Goal: Task Accomplishment & Management: Complete application form

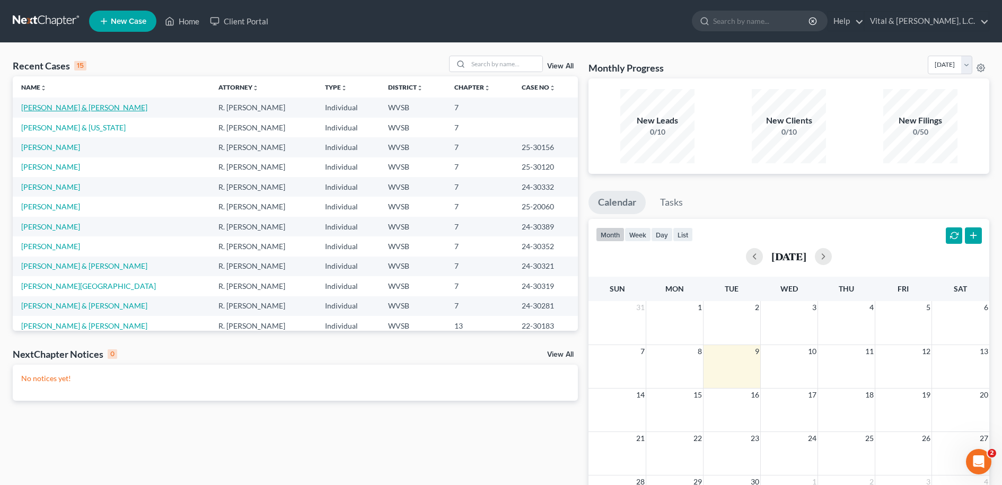
click at [57, 108] on link "[PERSON_NAME] & [PERSON_NAME]" at bounding box center [84, 107] width 126 height 9
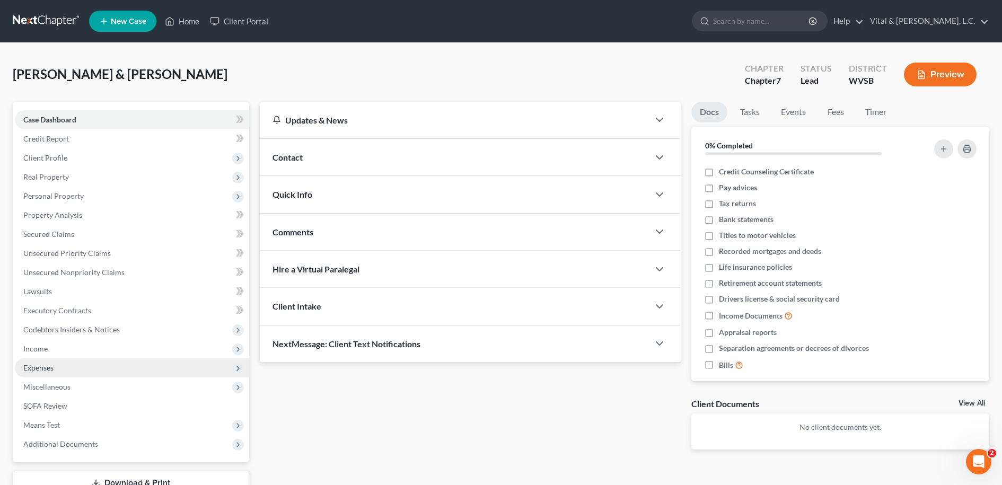
click at [55, 370] on span "Expenses" at bounding box center [132, 367] width 234 height 19
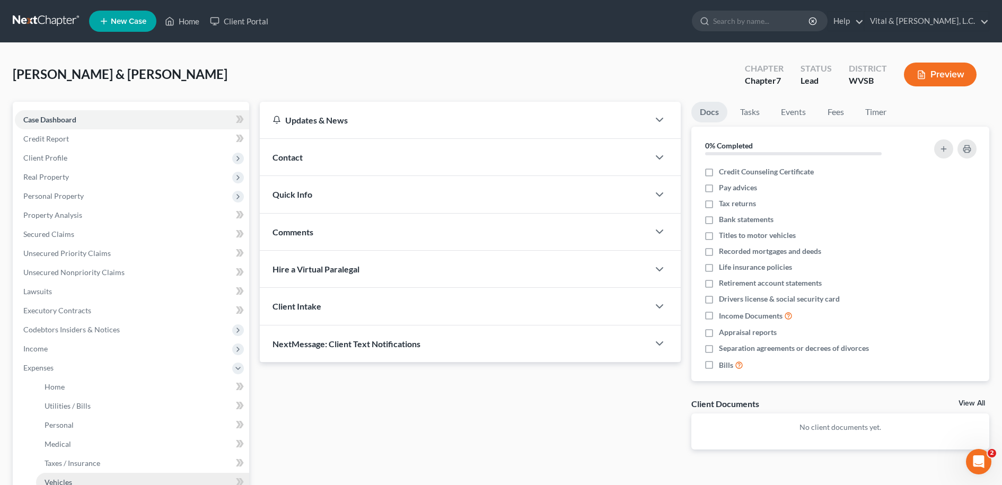
scroll to position [122, 0]
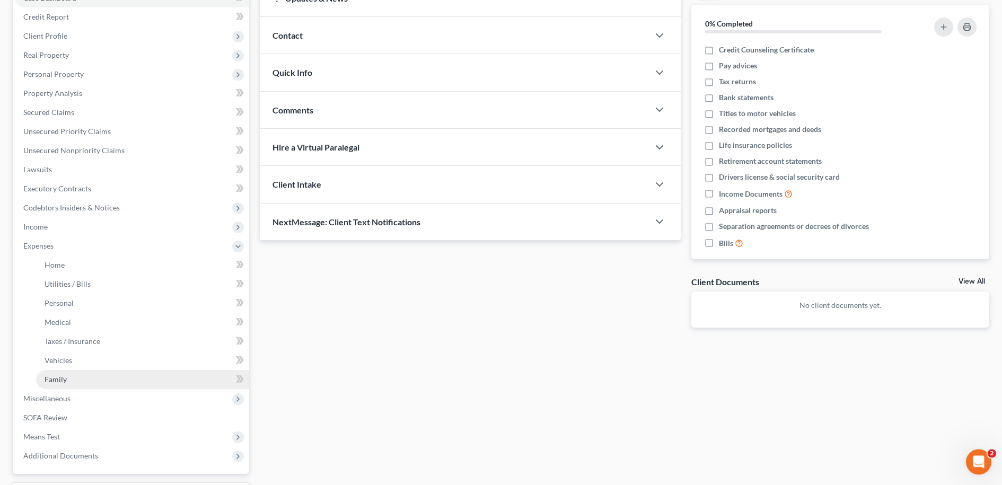
click at [105, 378] on link "Family" at bounding box center [142, 379] width 213 height 19
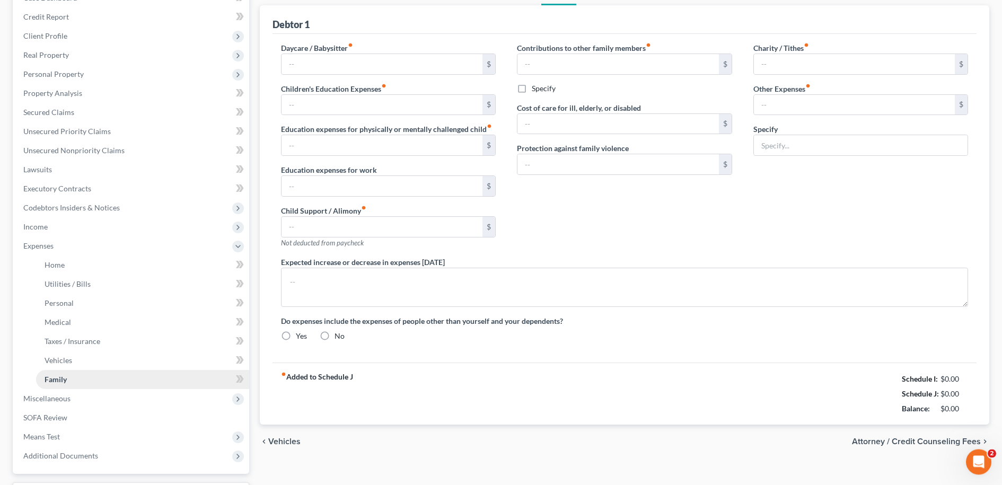
type input "0.00"
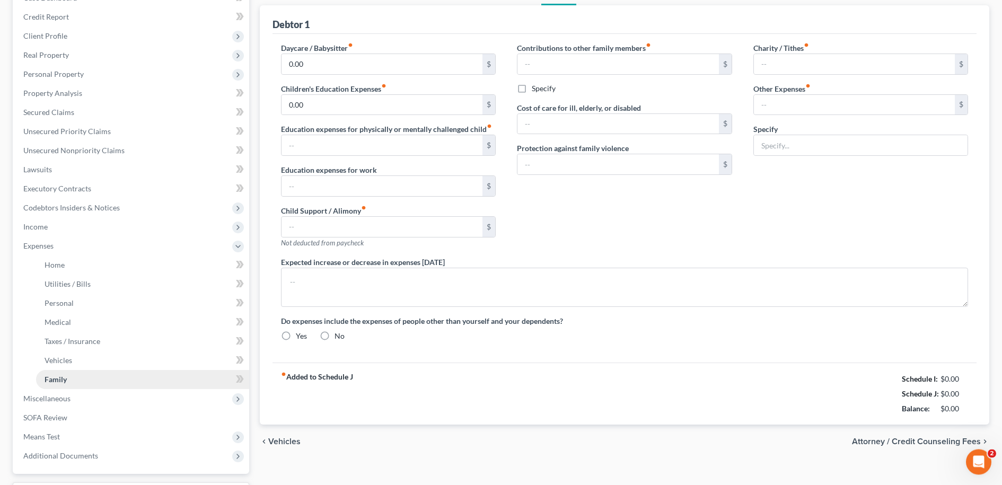
type input "0.00"
type input "100.00"
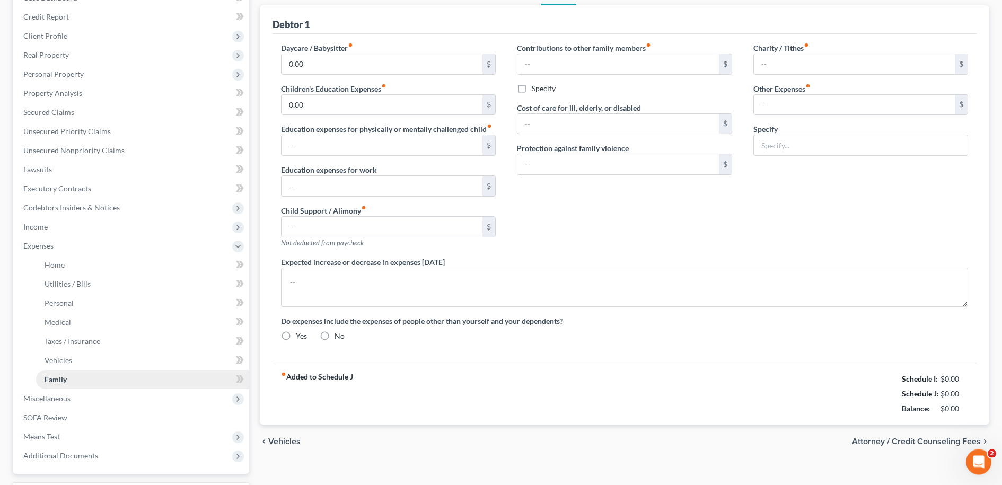
type input "Pet Supplies"
type textarea "Expenses will vary each month."
radio input "true"
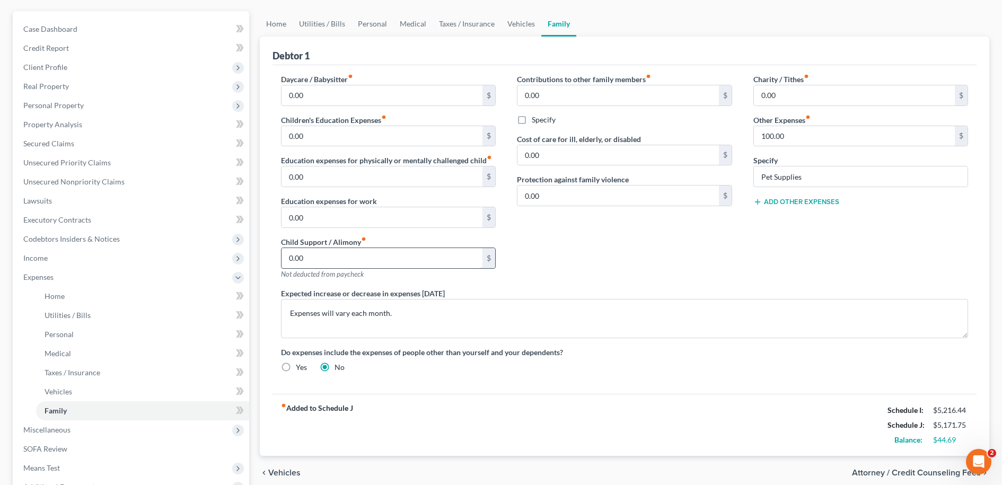
scroll to position [95, 0]
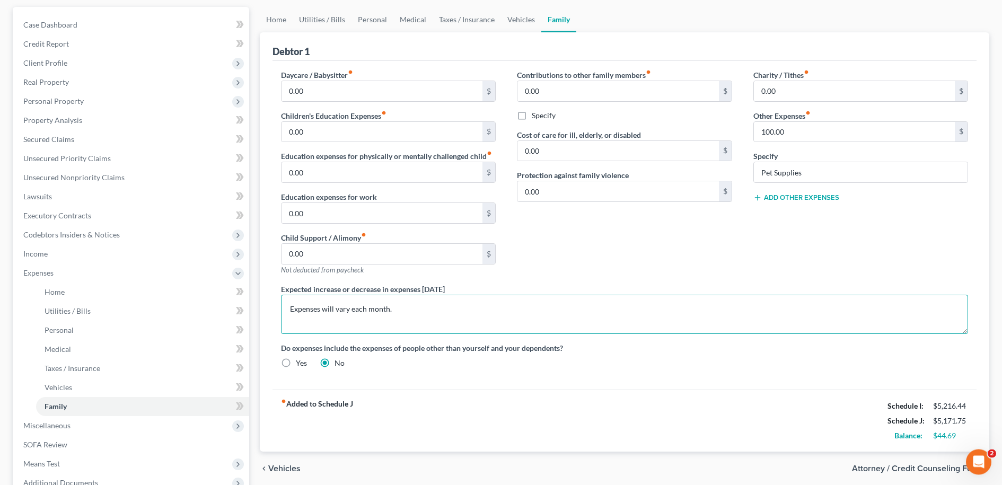
click at [401, 310] on textarea "Expenses will vary each month." at bounding box center [624, 314] width 687 height 39
type textarea "E"
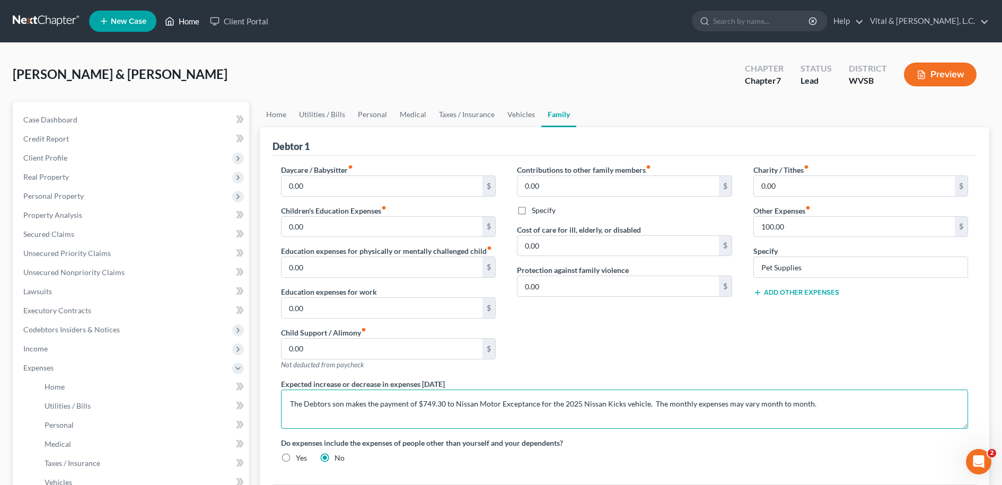
type textarea "The Debtors son makes the payment of $749.30 to Nissan Motor Exceptance for the…"
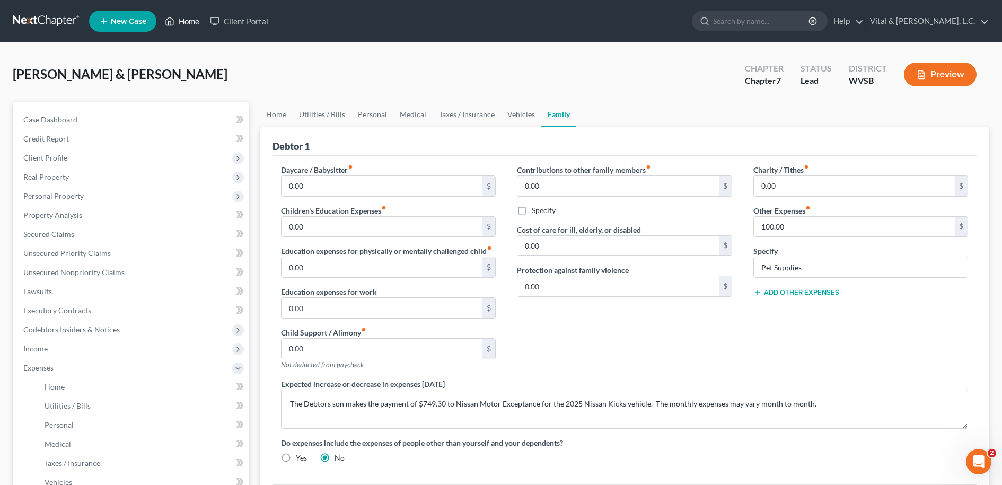
click at [187, 25] on link "Home" at bounding box center [182, 21] width 45 height 19
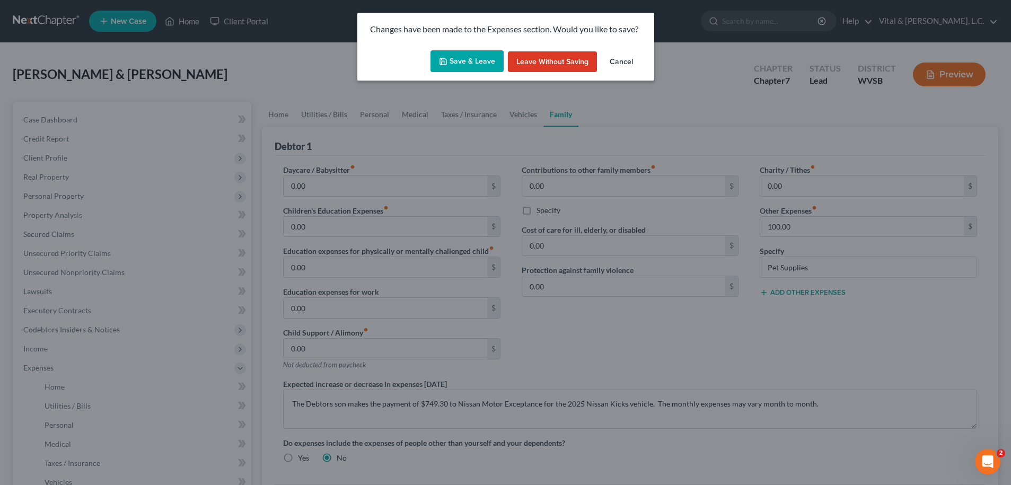
click at [458, 66] on button "Save & Leave" at bounding box center [466, 61] width 73 height 22
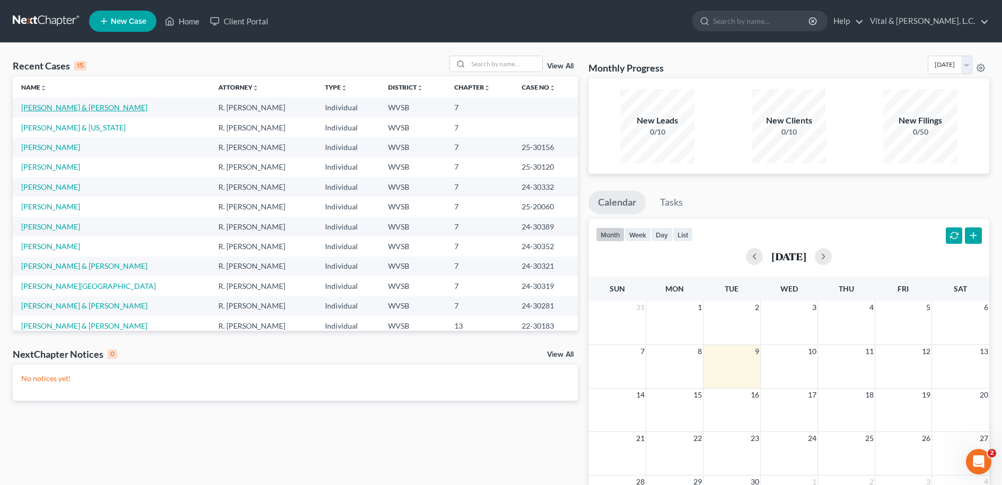
click at [41, 107] on link "[PERSON_NAME] & [PERSON_NAME]" at bounding box center [84, 107] width 126 height 9
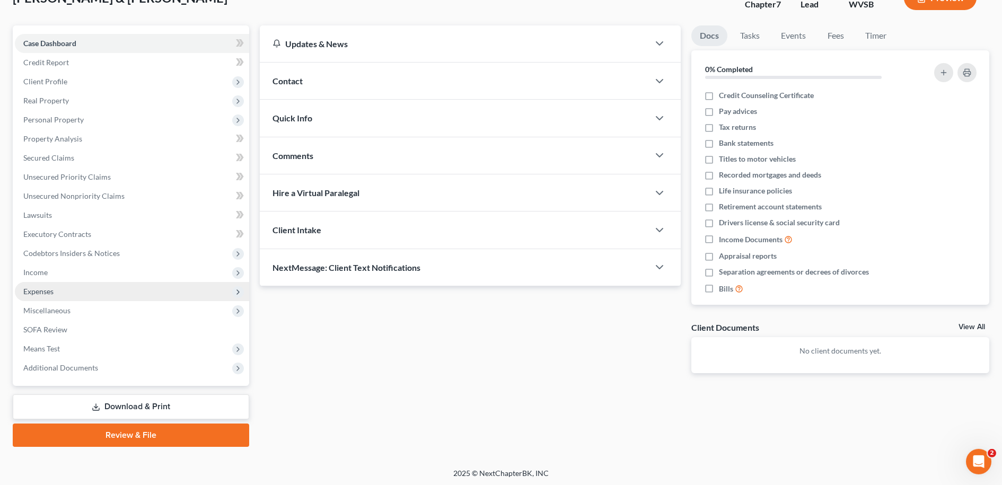
scroll to position [77, 0]
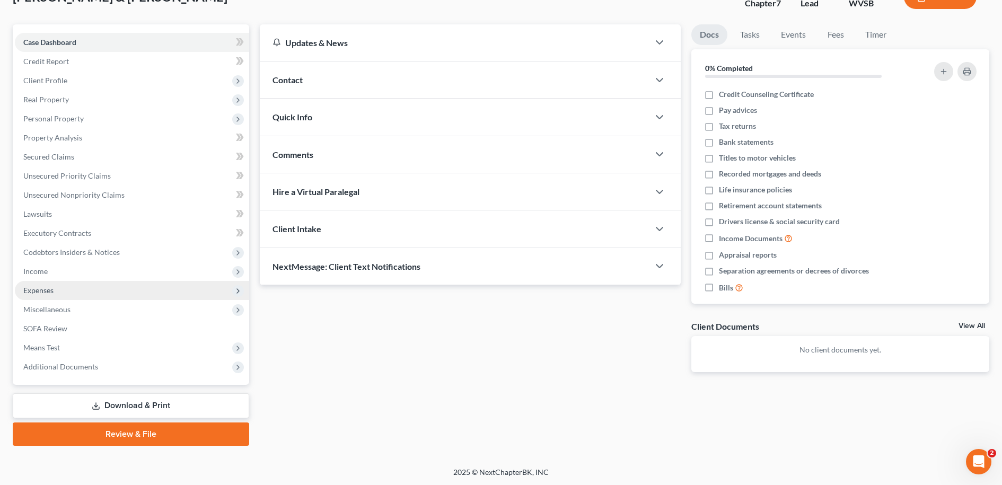
click at [42, 290] on span "Expenses" at bounding box center [38, 290] width 30 height 9
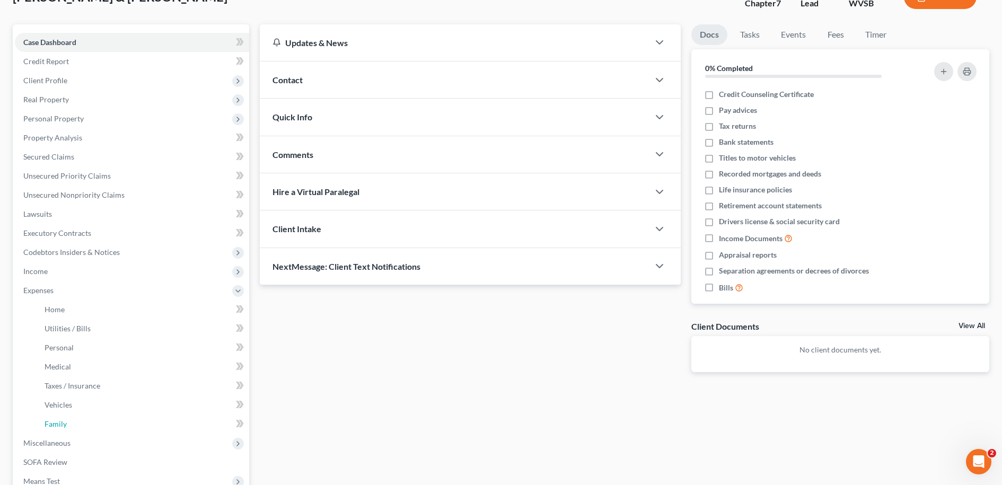
drag, startPoint x: 58, startPoint y: 425, endPoint x: 493, endPoint y: 389, distance: 437.2
click at [58, 423] on span "Family" at bounding box center [56, 423] width 22 height 9
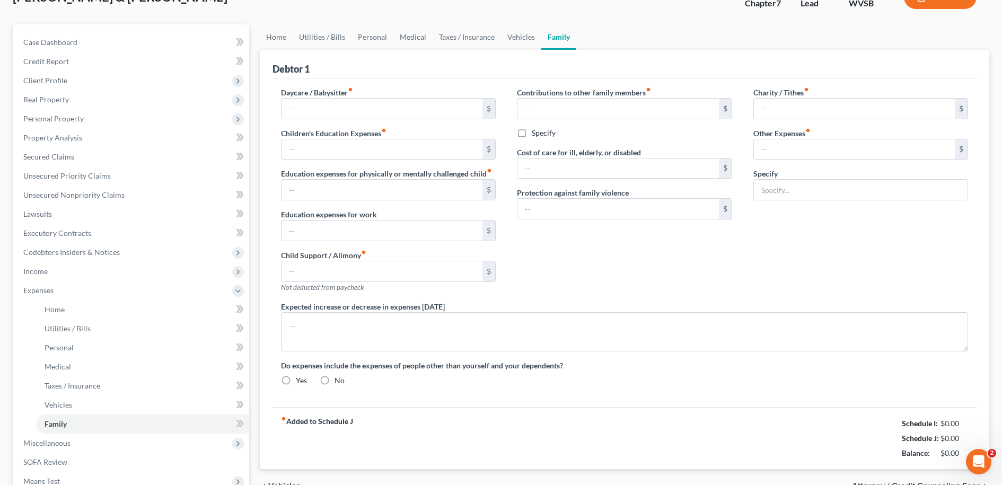
type input "0.00"
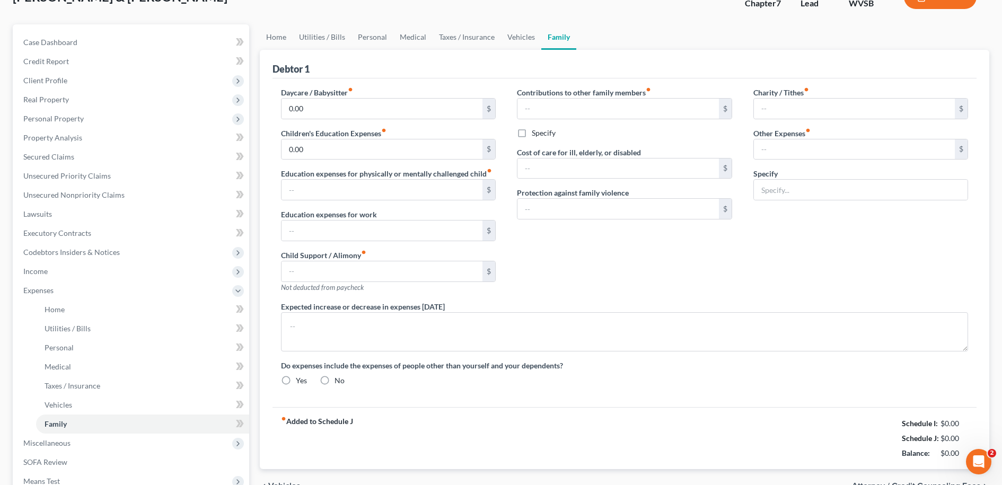
type input "0.00"
type input "100.00"
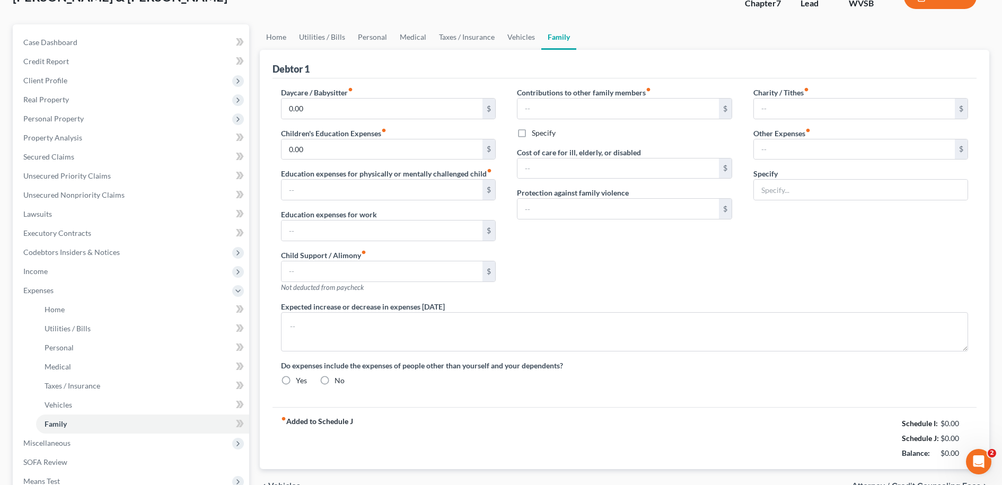
type input "Pet Supplies"
type textarea "The Debtors son makes the payment of $749.30 to Nissan Motor Exceptance for the…"
radio input "true"
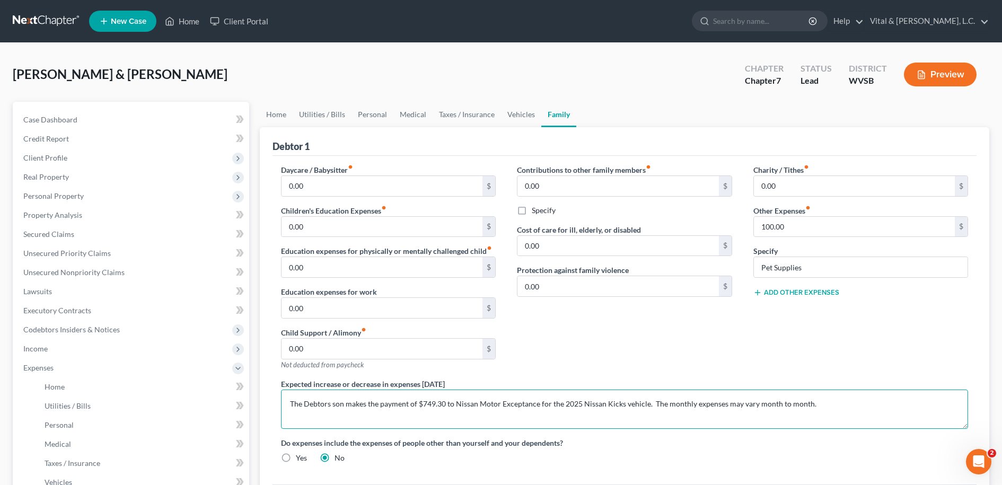
click at [292, 403] on textarea "The Debtors son makes the payment of $749.30 to Nissan Motor Exceptance for the…" at bounding box center [624, 409] width 687 height 39
type textarea "The utilities are are included with the rent payment. The Debtors son makes the…"
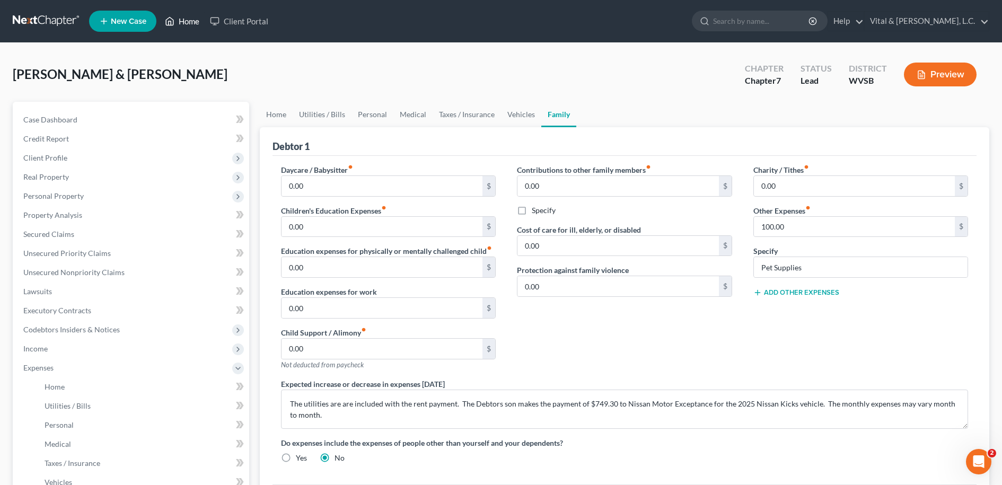
click at [188, 23] on link "Home" at bounding box center [182, 21] width 45 height 19
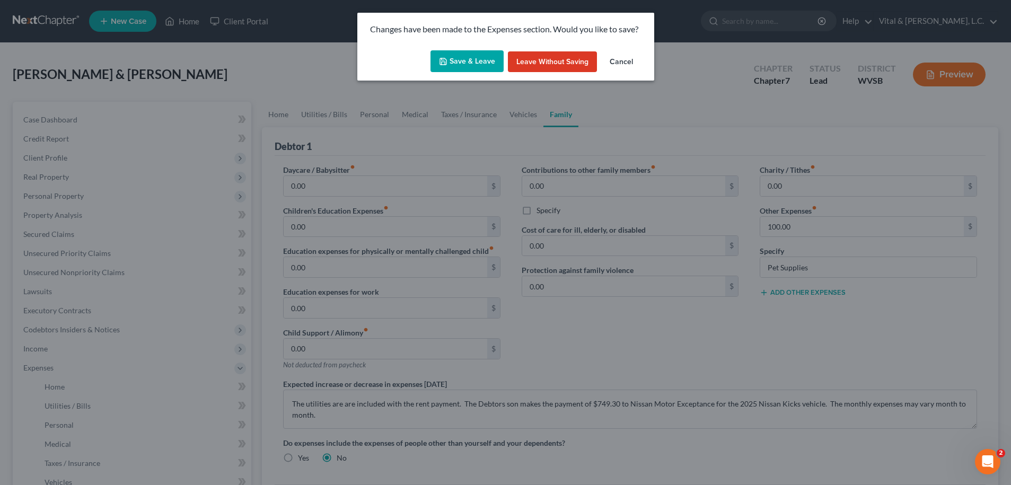
click at [455, 67] on button "Save & Leave" at bounding box center [466, 61] width 73 height 22
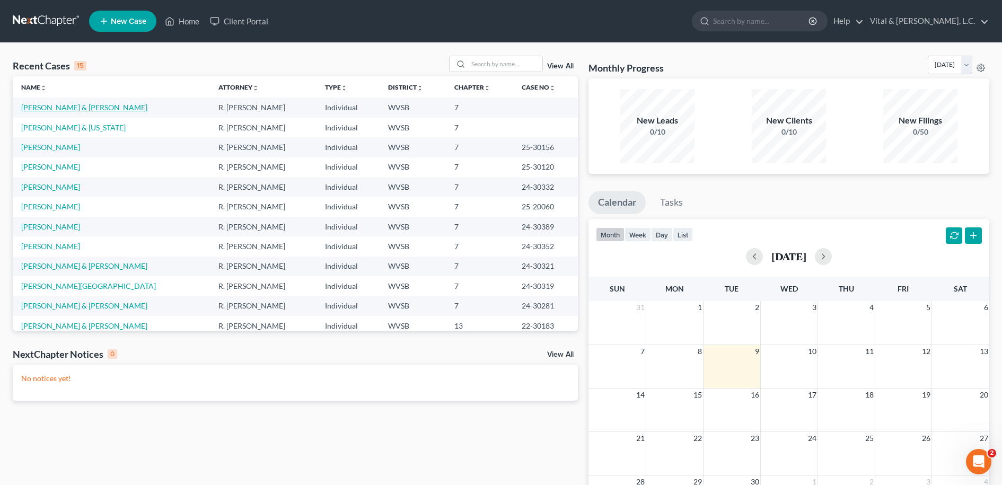
click at [55, 105] on link "[PERSON_NAME] & [PERSON_NAME]" at bounding box center [84, 107] width 126 height 9
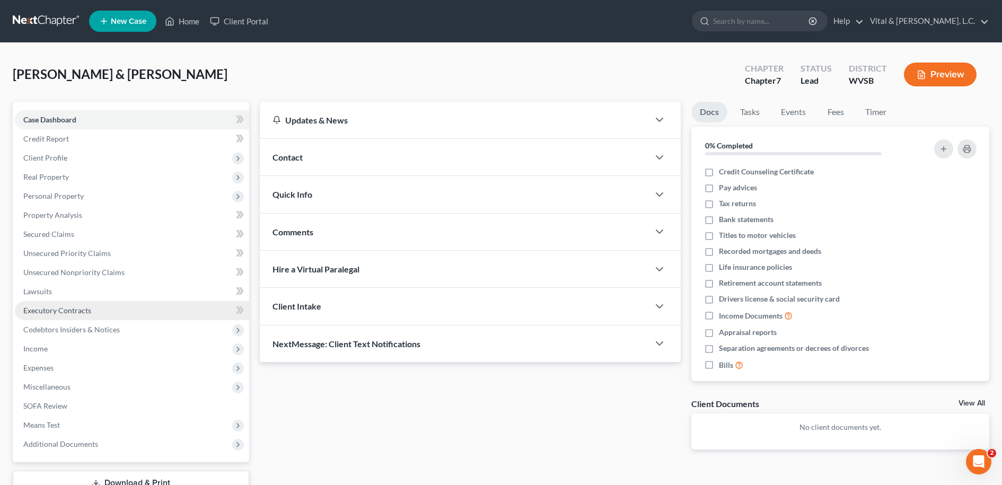
scroll to position [77, 0]
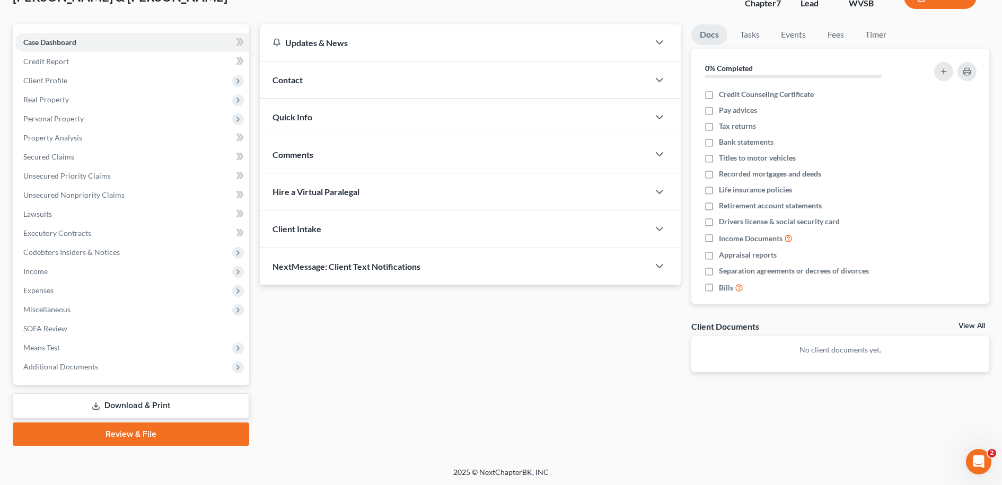
click at [139, 402] on link "Download & Print" at bounding box center [131, 405] width 236 height 25
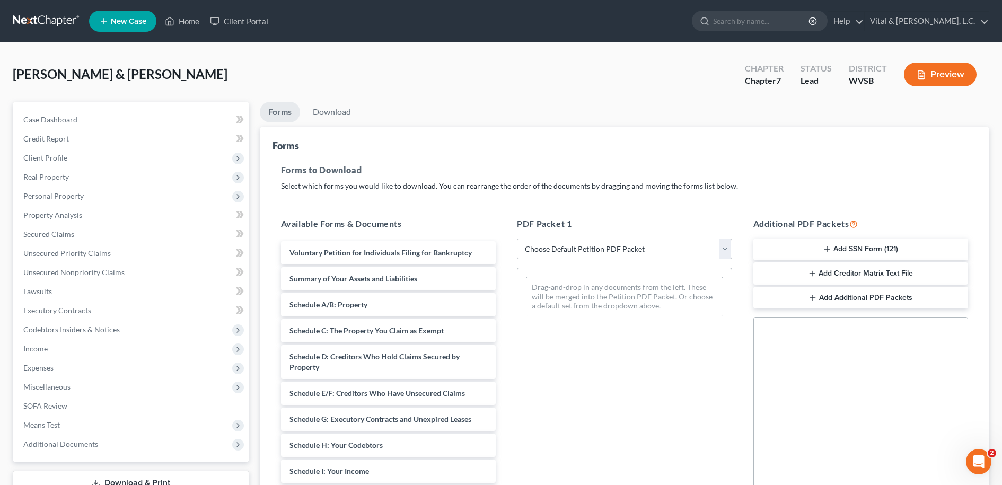
click at [853, 248] on button "Add SSN Form (121)" at bounding box center [860, 250] width 215 height 22
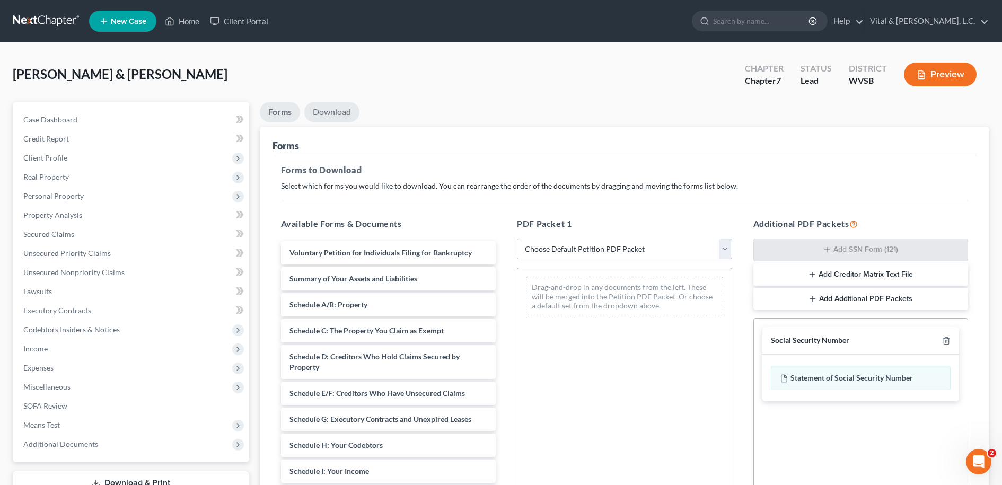
click at [330, 109] on link "Download" at bounding box center [331, 112] width 55 height 21
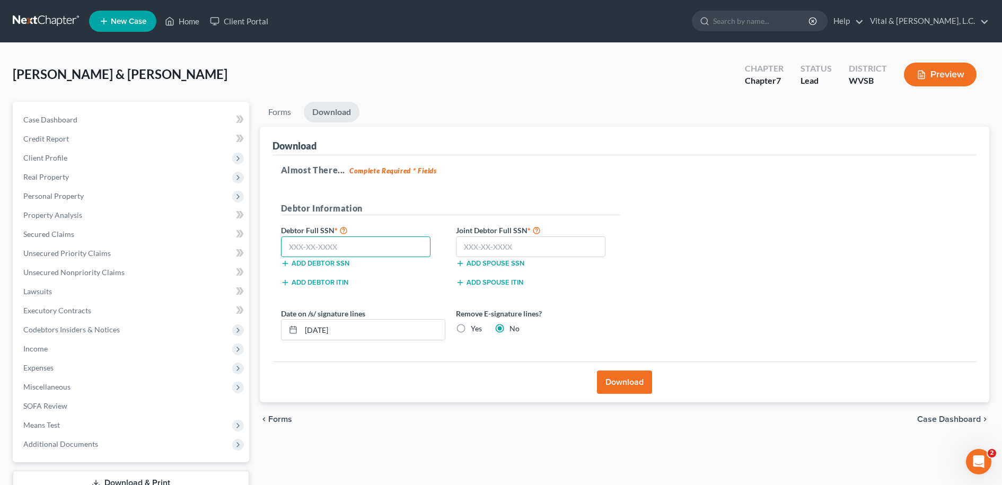
drag, startPoint x: 288, startPoint y: 247, endPoint x: 312, endPoint y: 258, distance: 26.8
click at [289, 248] on input "text" at bounding box center [356, 246] width 150 height 21
type input "502-86-3002"
click at [463, 243] on input "text" at bounding box center [531, 246] width 150 height 21
type input "406-88-6522"
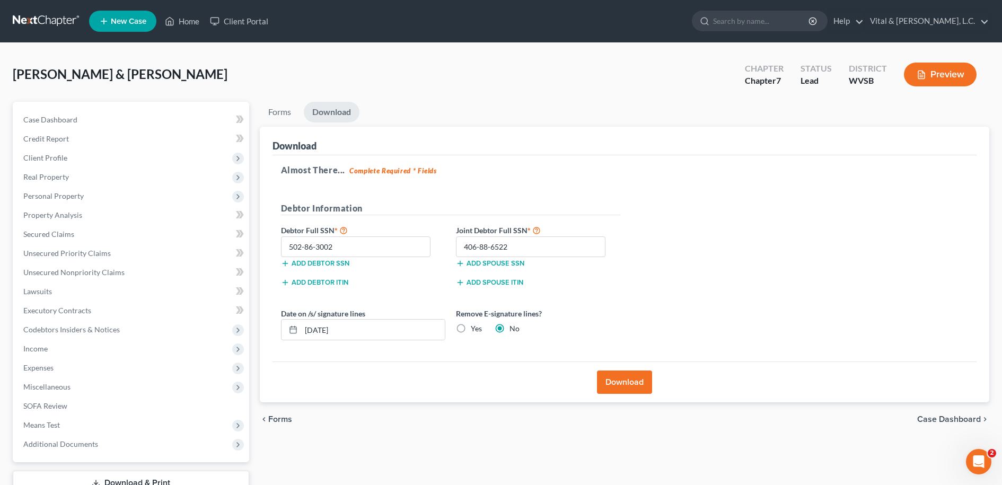
click at [471, 327] on label "Yes" at bounding box center [476, 328] width 11 height 11
click at [475, 327] on input "Yes" at bounding box center [478, 326] width 7 height 7
radio input "true"
radio input "false"
click at [369, 329] on input "[DATE]" at bounding box center [373, 330] width 144 height 20
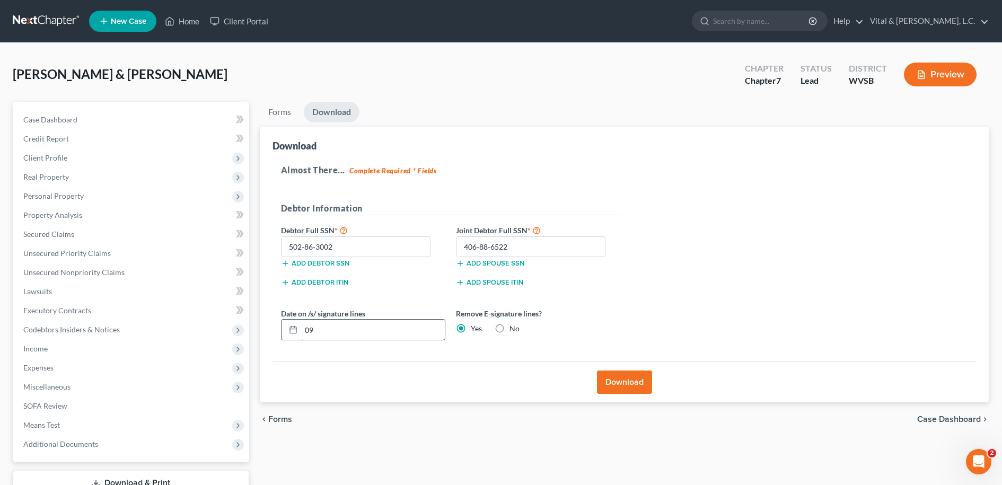
type input "0"
click at [630, 379] on button "Download" at bounding box center [624, 381] width 55 height 23
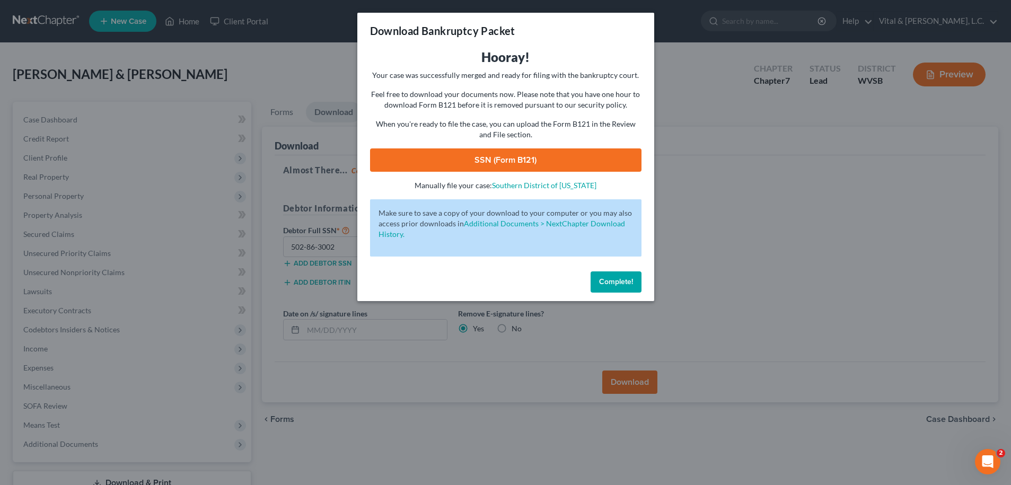
click at [490, 154] on link "SSN (Form B121)" at bounding box center [505, 159] width 271 height 23
click at [616, 280] on span "Complete!" at bounding box center [616, 281] width 34 height 9
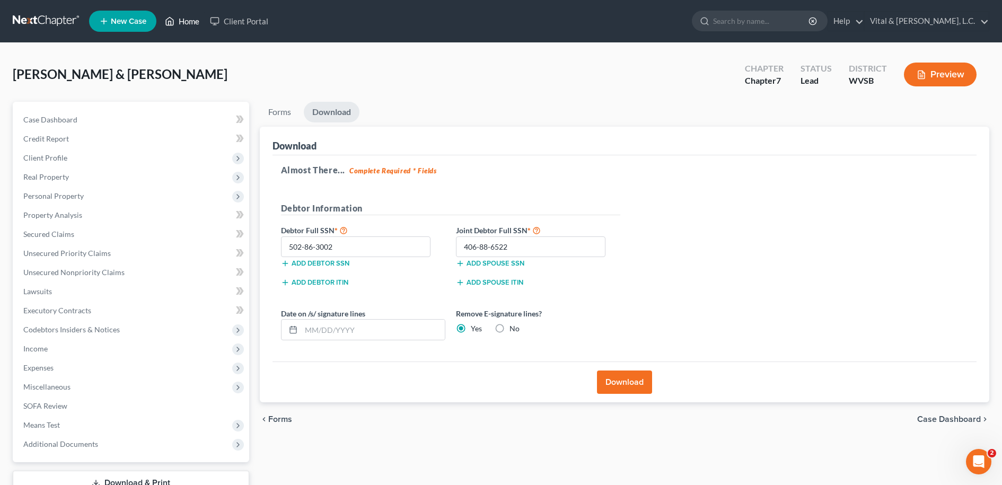
click at [192, 23] on link "Home" at bounding box center [182, 21] width 45 height 19
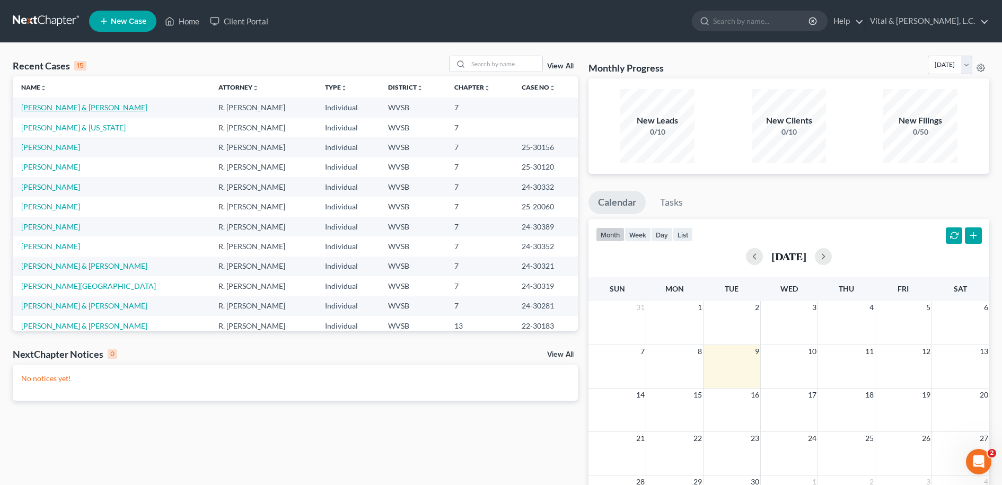
click at [59, 109] on link "[PERSON_NAME] & [PERSON_NAME]" at bounding box center [84, 107] width 126 height 9
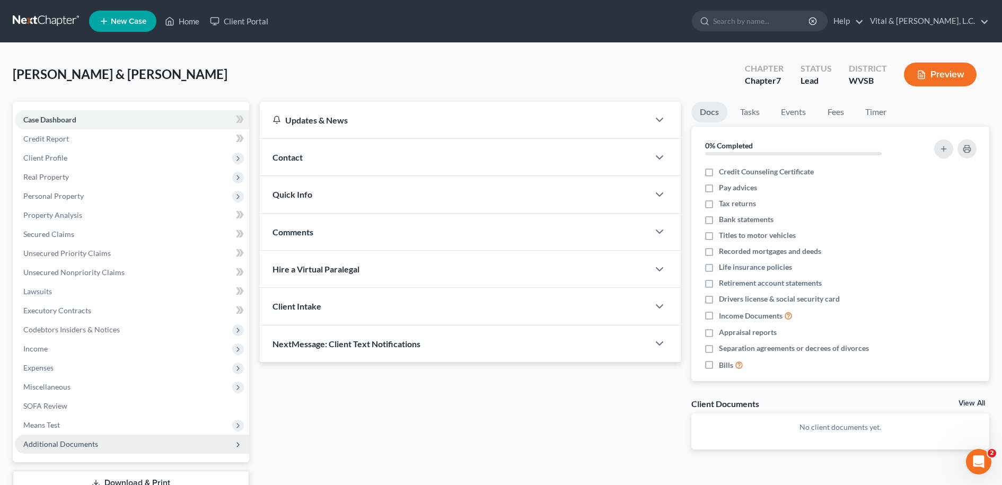
scroll to position [77, 0]
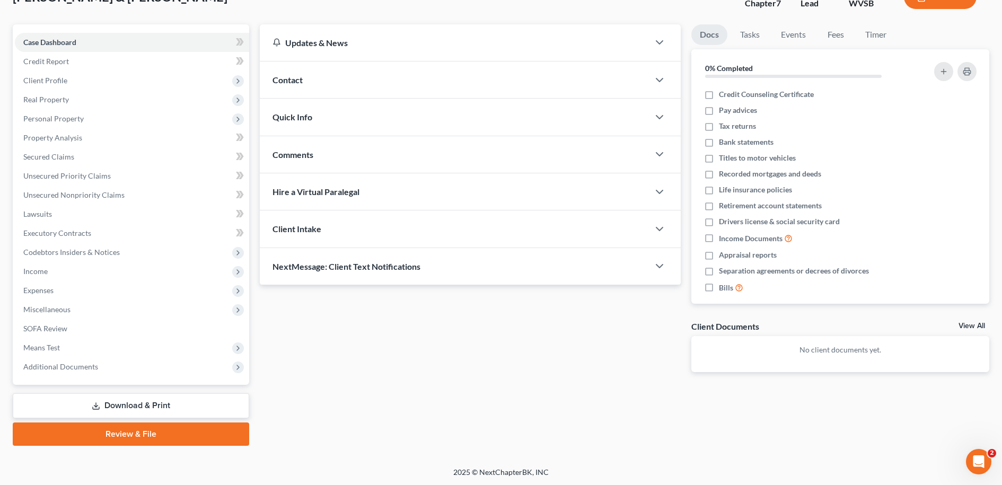
click at [131, 405] on link "Download & Print" at bounding box center [131, 405] width 236 height 25
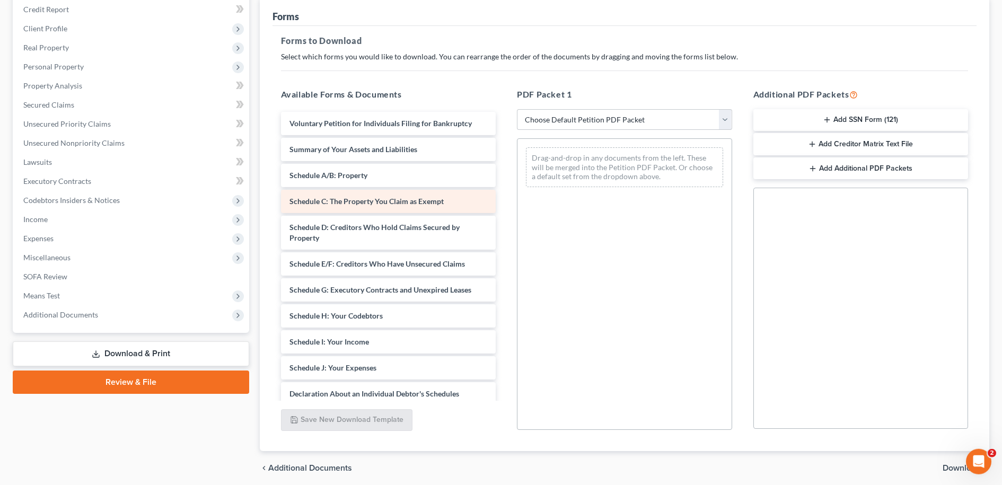
scroll to position [135, 0]
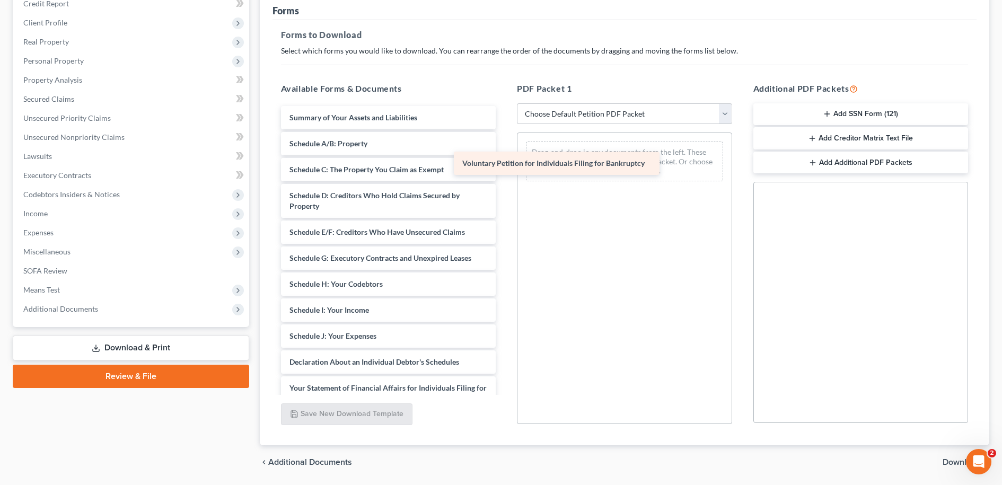
drag, startPoint x: 354, startPoint y: 116, endPoint x: 526, endPoint y: 162, distance: 178.8
click at [505, 162] on div "Voluntary Petition for Individuals Filing for Bankruptcy Voluntary Petition for…" at bounding box center [388, 352] width 232 height 492
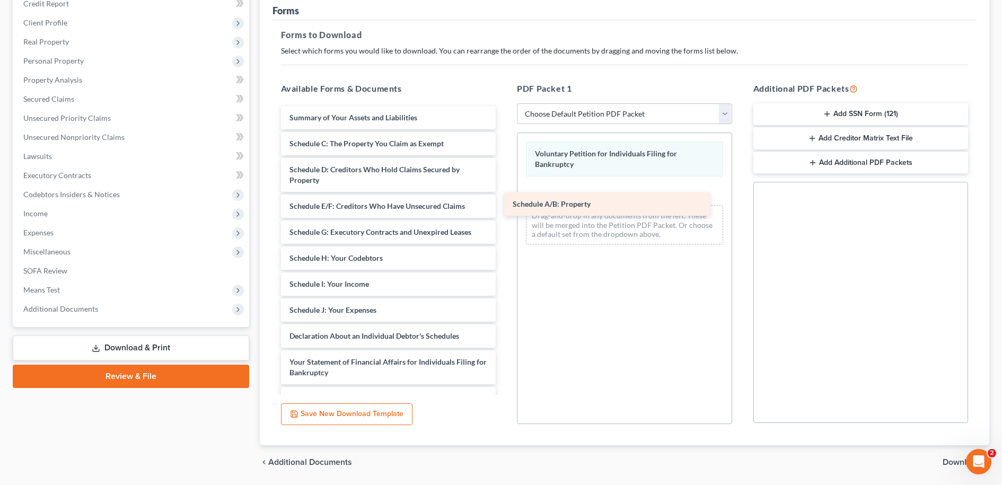
drag, startPoint x: 324, startPoint y: 143, endPoint x: 550, endPoint y: 204, distance: 233.7
click at [505, 204] on div "Schedule A/B: Property Summary of Your Assets and Liabilities Schedule A/B: Pro…" at bounding box center [388, 339] width 232 height 466
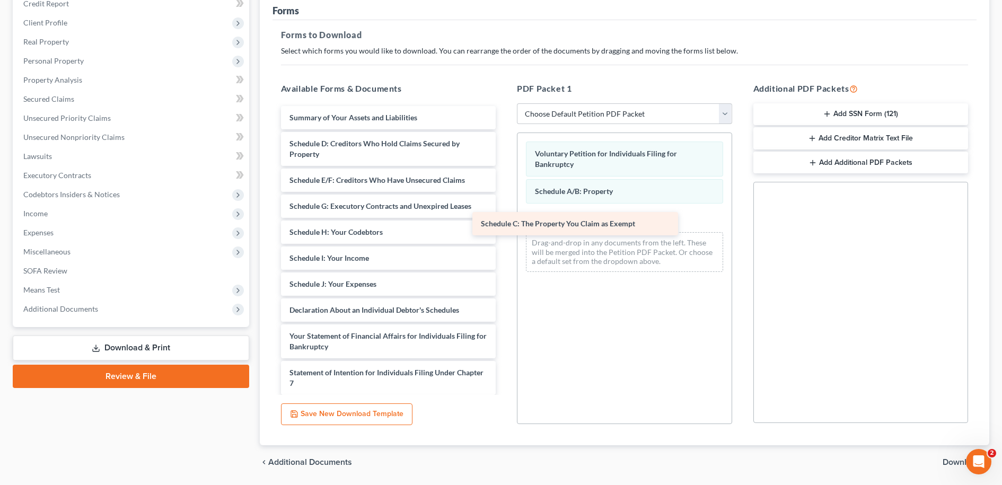
drag, startPoint x: 357, startPoint y: 143, endPoint x: 575, endPoint y: 220, distance: 231.0
click at [505, 220] on div "Schedule C: The Property You Claim as Exempt Summary of Your Assets and Liabili…" at bounding box center [388, 326] width 232 height 440
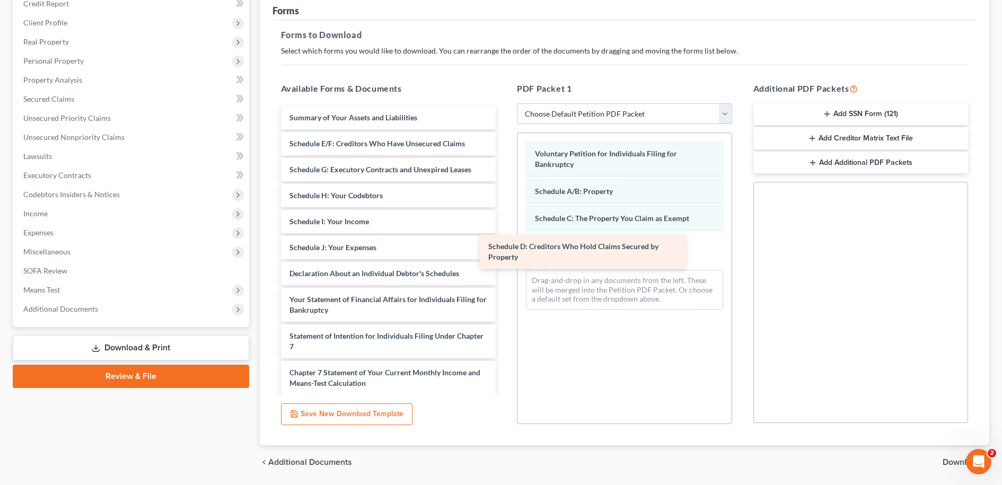
drag, startPoint x: 353, startPoint y: 143, endPoint x: 552, endPoint y: 246, distance: 224.5
click at [505, 246] on div "Schedule D: Creditors Who Hold Claims Secured by Property Summary of Your Asset…" at bounding box center [388, 307] width 232 height 403
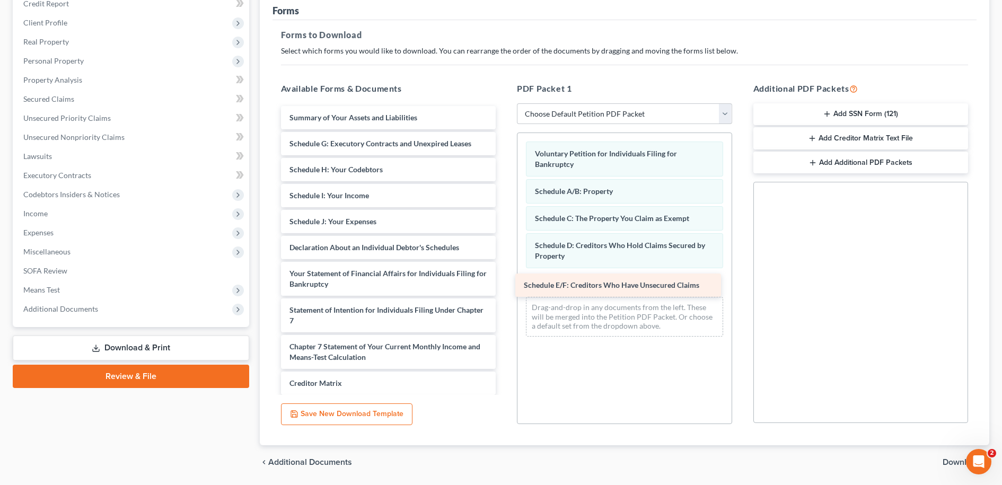
drag, startPoint x: 345, startPoint y: 140, endPoint x: 580, endPoint y: 278, distance: 272.7
click at [505, 278] on div "Schedule E/F: Creditors Who Have Unsecured Claims Summary of Your Assets and Li…" at bounding box center [388, 294] width 232 height 377
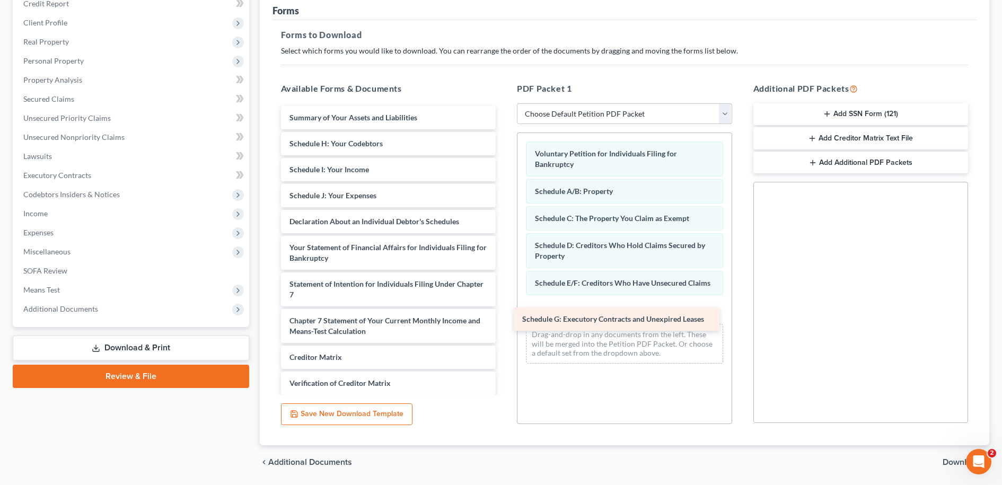
drag, startPoint x: 333, startPoint y: 143, endPoint x: 566, endPoint y: 319, distance: 291.7
click at [505, 319] on div "Schedule G: Executory Contracts and Unexpired Leases Summary of Your Assets and…" at bounding box center [388, 281] width 232 height 351
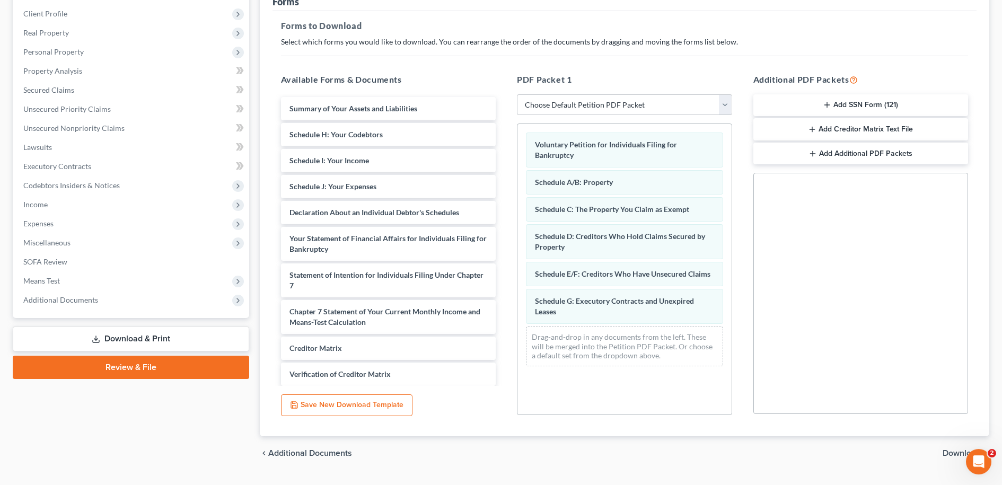
scroll to position [169, 0]
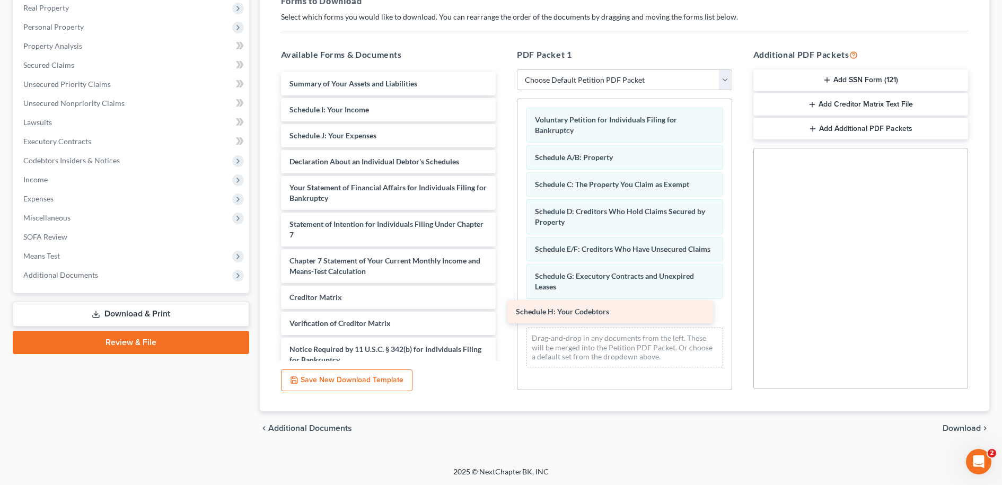
drag, startPoint x: 314, startPoint y: 107, endPoint x: 543, endPoint y: 305, distance: 302.5
click at [505, 310] on div "Schedule H: Your Codebtors Summary of Your Assets and Liabilities Schedule H: Y…" at bounding box center [388, 234] width 232 height 325
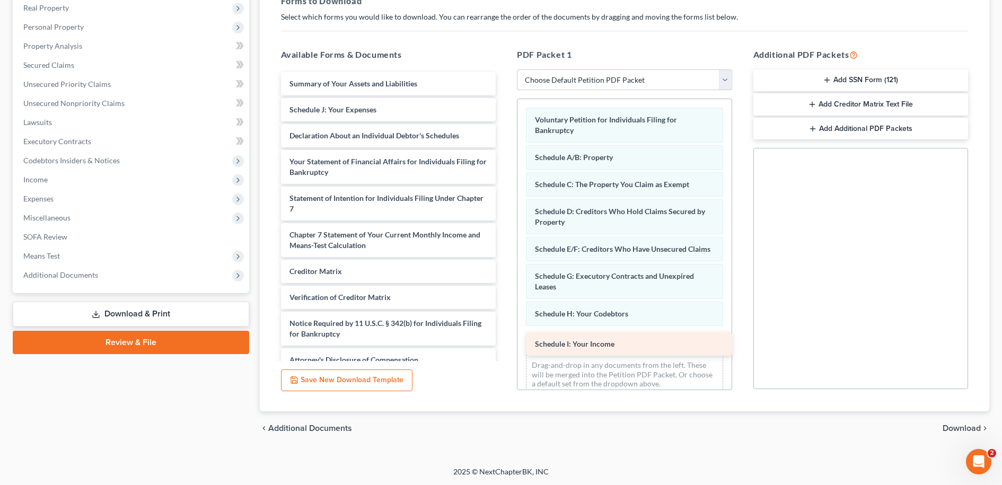
drag, startPoint x: 305, startPoint y: 104, endPoint x: 551, endPoint y: 338, distance: 339.3
click at [505, 338] on div "Schedule I: Your Income Summary of Your Assets and Liabilities Schedule I: Your…" at bounding box center [388, 221] width 232 height 299
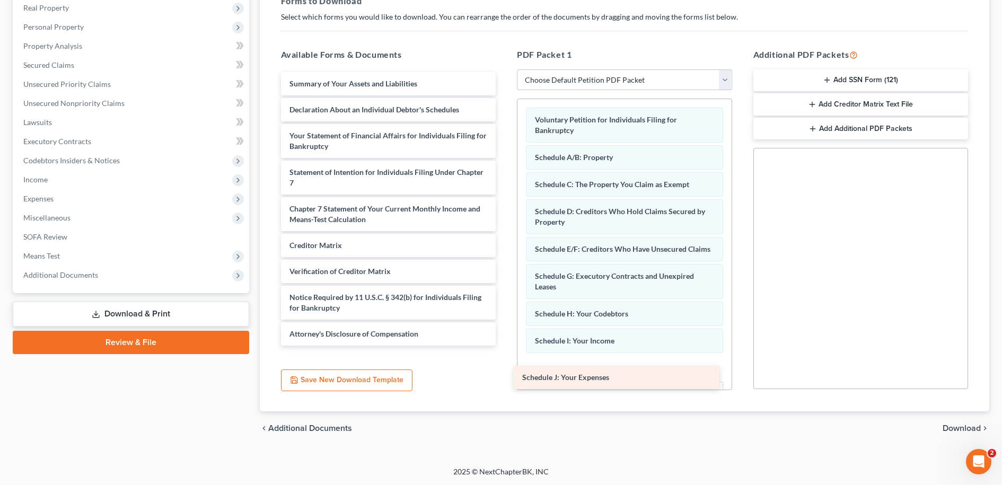
drag, startPoint x: 302, startPoint y: 108, endPoint x: 535, endPoint y: 376, distance: 355.4
click at [505, 346] on div "Schedule J: Your Expenses Summary of Your Assets and Liabilities Schedule J: Yo…" at bounding box center [388, 208] width 232 height 273
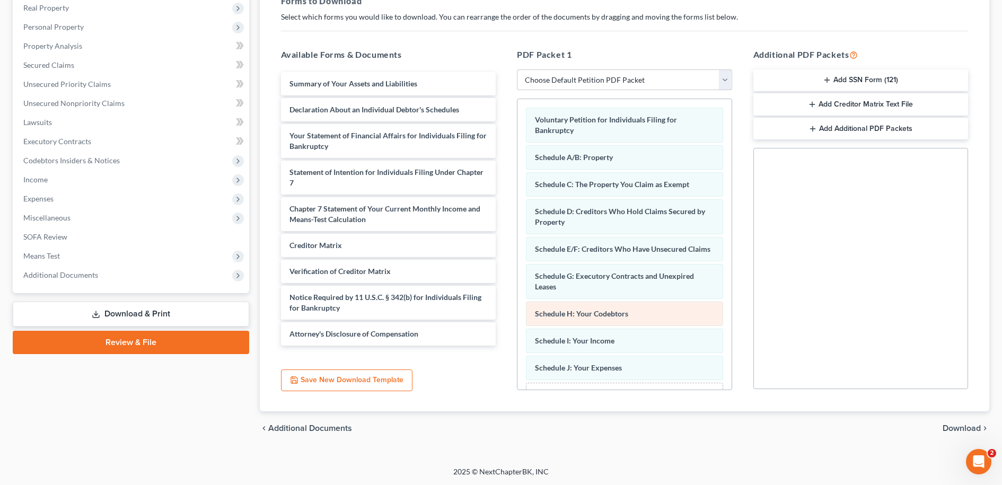
scroll to position [52, 0]
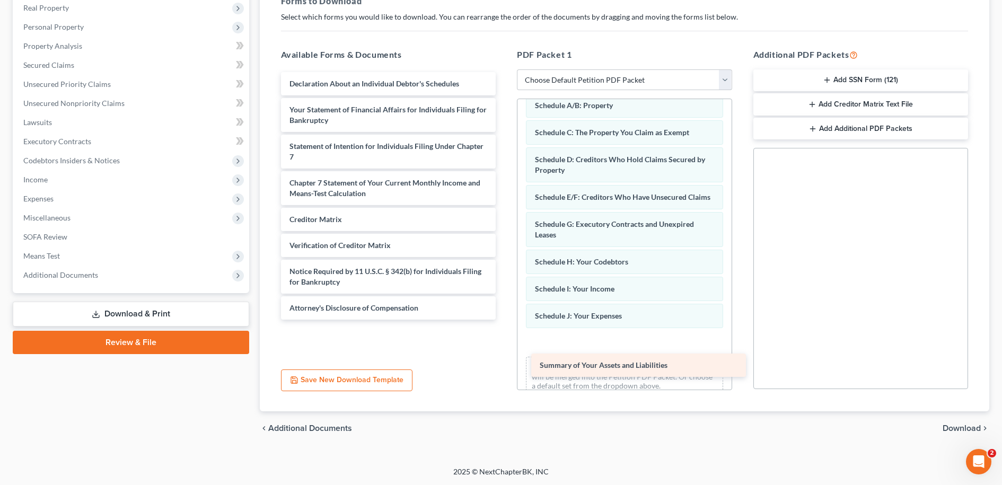
drag, startPoint x: 302, startPoint y: 81, endPoint x: 553, endPoint y: 360, distance: 375.3
click at [505, 320] on div "Summary of Your Assets and Liabilities Summary of Your Assets and Liabilities D…" at bounding box center [388, 196] width 232 height 248
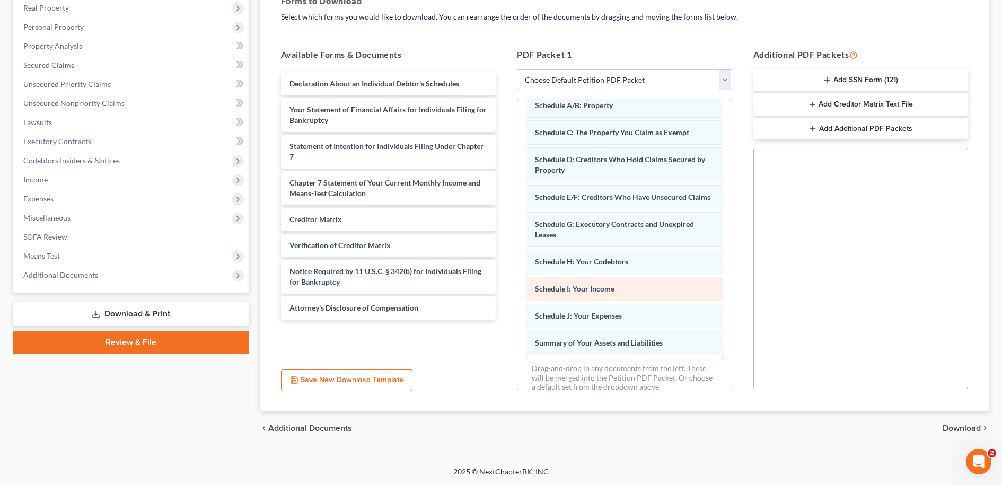
scroll to position [79, 0]
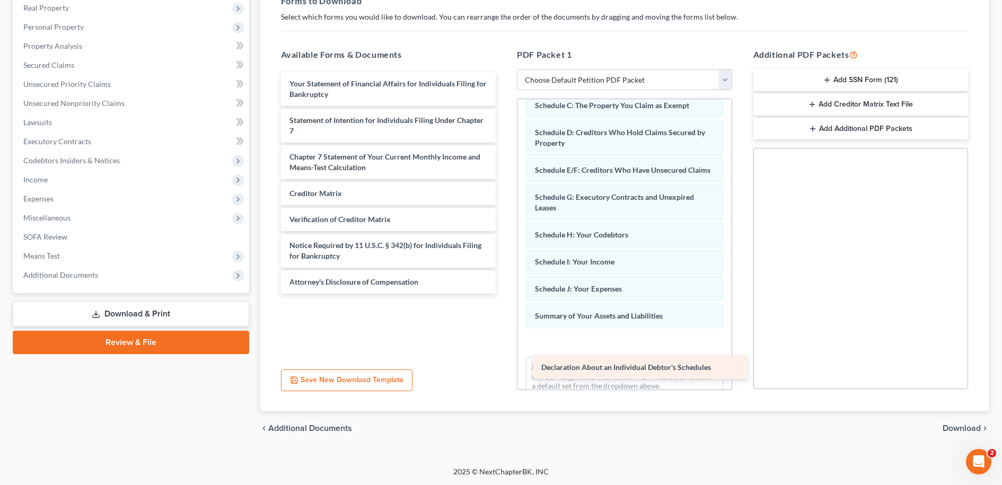
drag, startPoint x: 303, startPoint y: 82, endPoint x: 554, endPoint y: 366, distance: 379.6
click at [505, 294] on div "Declaration About an Individual Debtor's Schedules Declaration About an Individ…" at bounding box center [388, 183] width 232 height 222
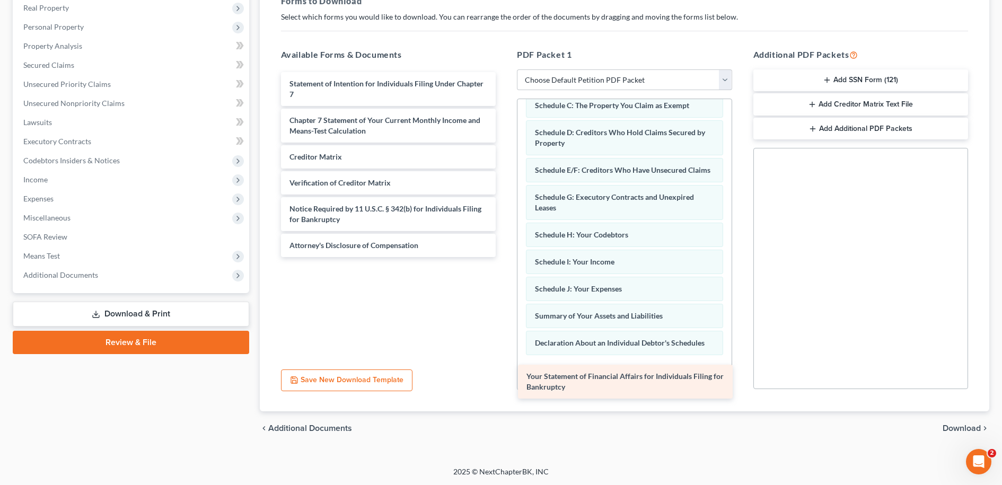
drag, startPoint x: 308, startPoint y: 87, endPoint x: 553, endPoint y: 371, distance: 374.7
click at [505, 257] on div "Your Statement of Financial Affairs for Individuals Filing for Bankruptcy Your …" at bounding box center [388, 164] width 232 height 185
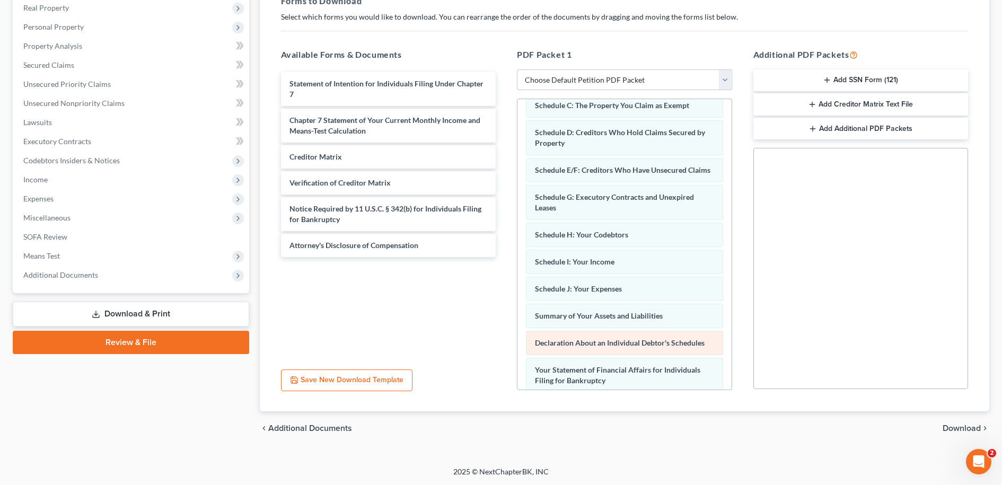
scroll to position [154, 0]
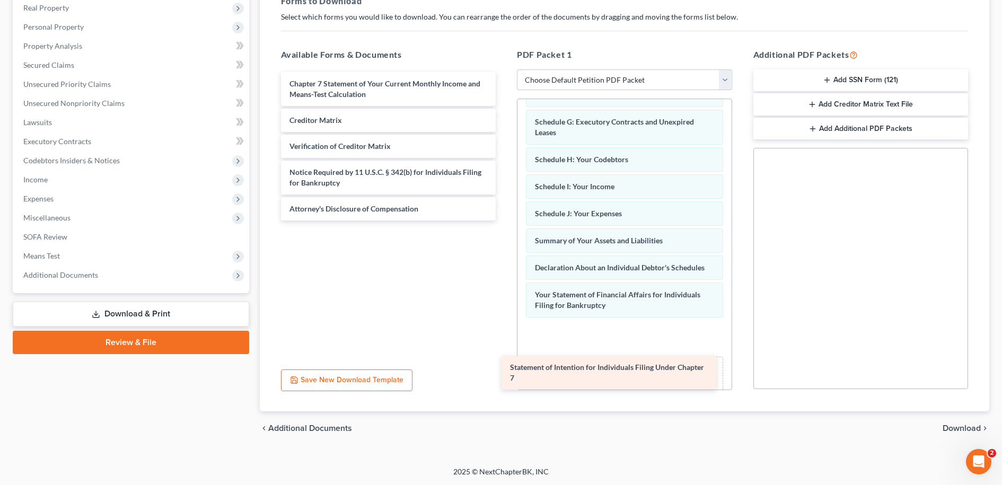
drag, startPoint x: 302, startPoint y: 82, endPoint x: 532, endPoint y: 360, distance: 361.0
click at [505, 220] on div "Statement of Intention for Individuals Filing Under Chapter 7 Statement of Inte…" at bounding box center [388, 146] width 232 height 148
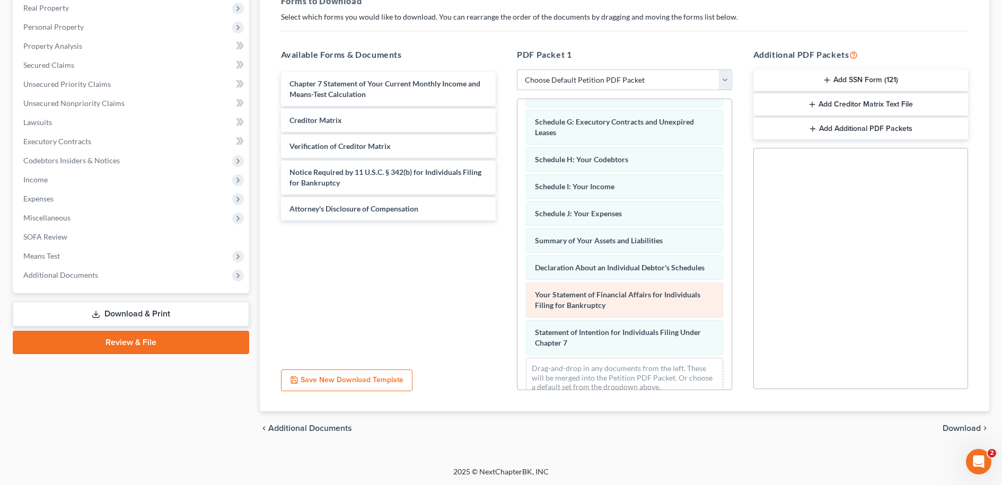
scroll to position [192, 0]
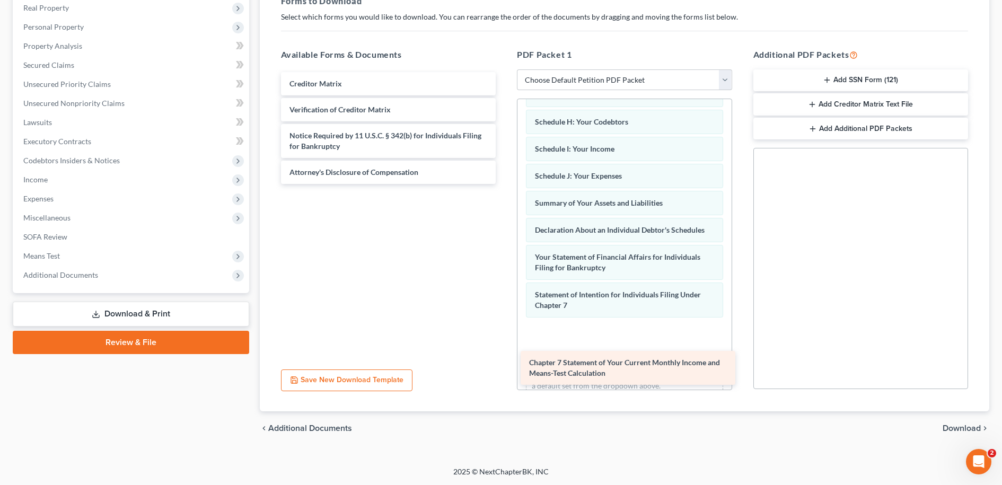
drag, startPoint x: 301, startPoint y: 80, endPoint x: 542, endPoint y: 359, distance: 368.3
click at [505, 184] on div "Chapter 7 Statement of Your Current Monthly Income and Means-Test Calculation C…" at bounding box center [388, 128] width 232 height 112
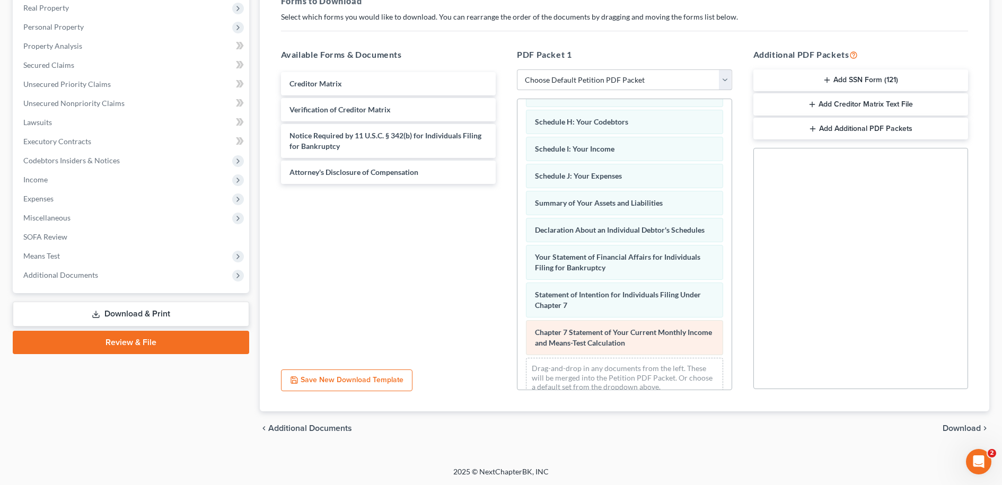
scroll to position [229, 0]
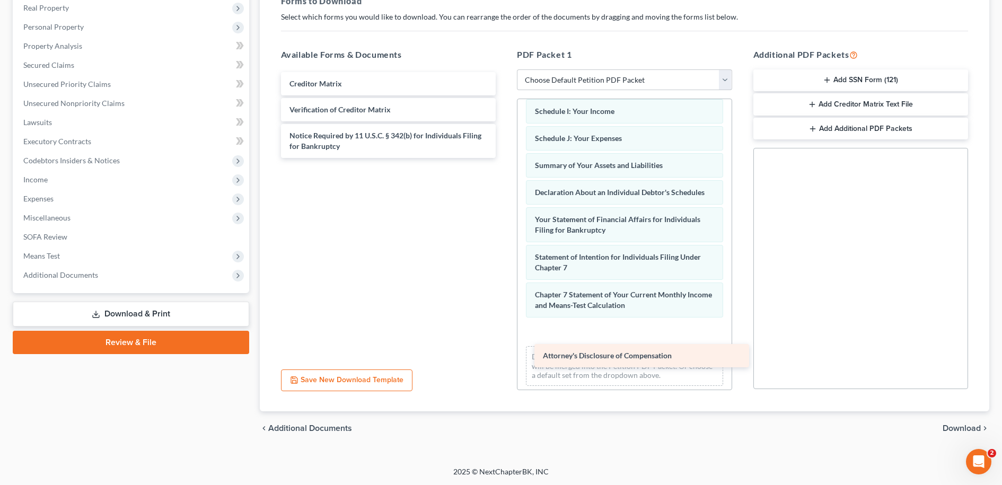
drag, startPoint x: 303, startPoint y: 173, endPoint x: 557, endPoint y: 357, distance: 313.1
click at [505, 158] on div "Attorney's Disclosure of Compensation Creditor Matrix Verification of Creditor …" at bounding box center [388, 115] width 232 height 86
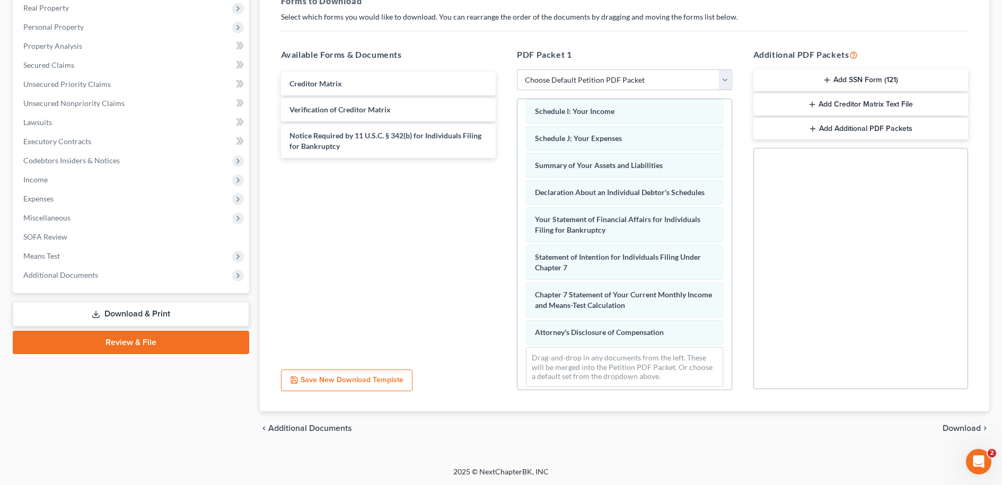
scroll to position [257, 0]
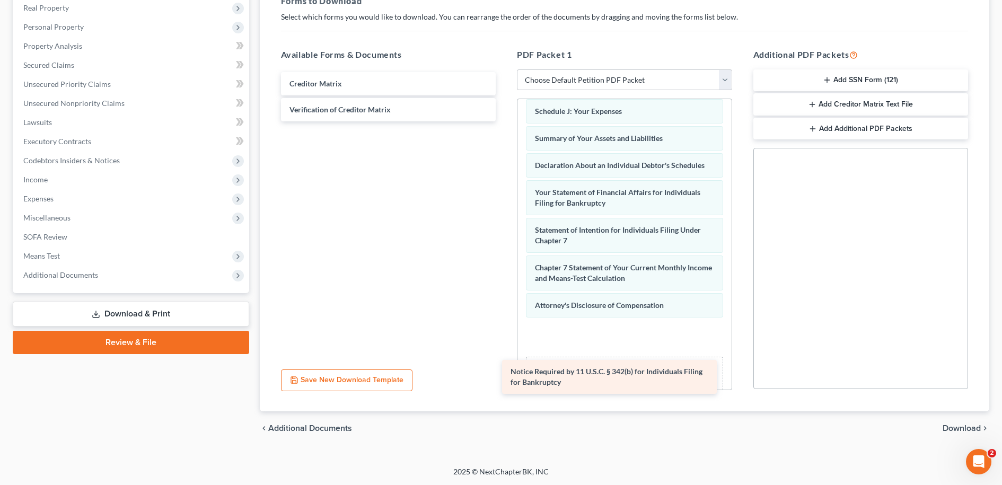
drag, startPoint x: 302, startPoint y: 135, endPoint x: 527, endPoint y: 368, distance: 324.6
click at [505, 121] on div "Notice Required by 11 U.S.C. § 342(b) for Individuals Filing for Bankruptcy Cre…" at bounding box center [388, 96] width 232 height 49
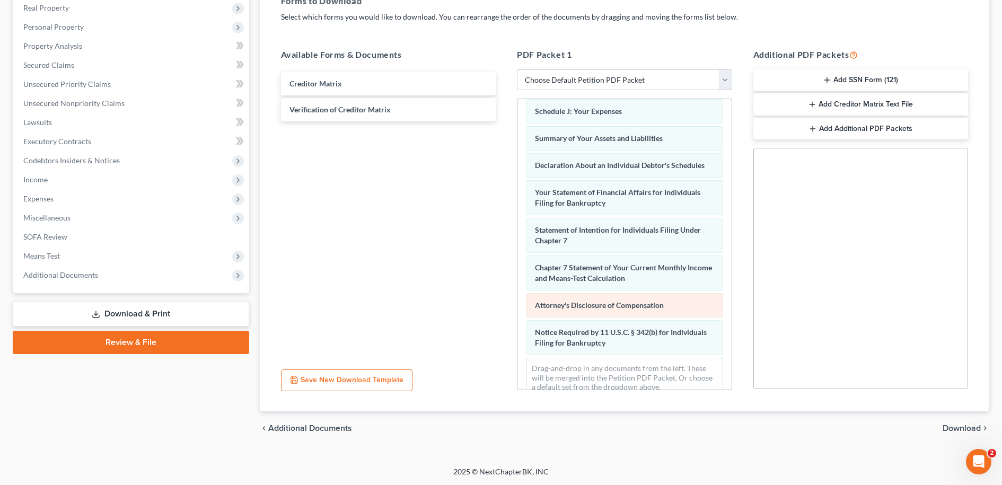
scroll to position [294, 0]
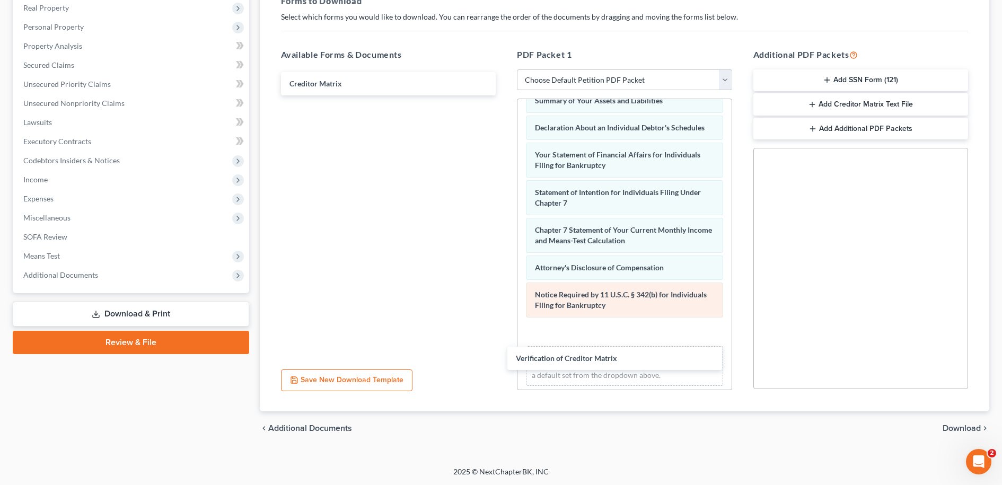
drag, startPoint x: 312, startPoint y: 107, endPoint x: 556, endPoint y: 311, distance: 317.9
click at [505, 95] on div "Verification of Creditor Matrix Creditor Matrix Verification of Creditor Matrix" at bounding box center [388, 83] width 232 height 23
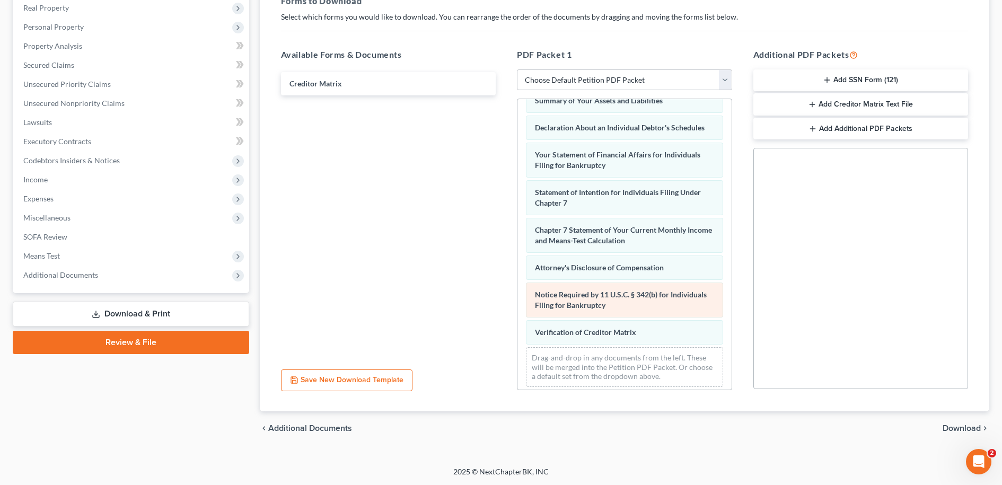
scroll to position [321, 0]
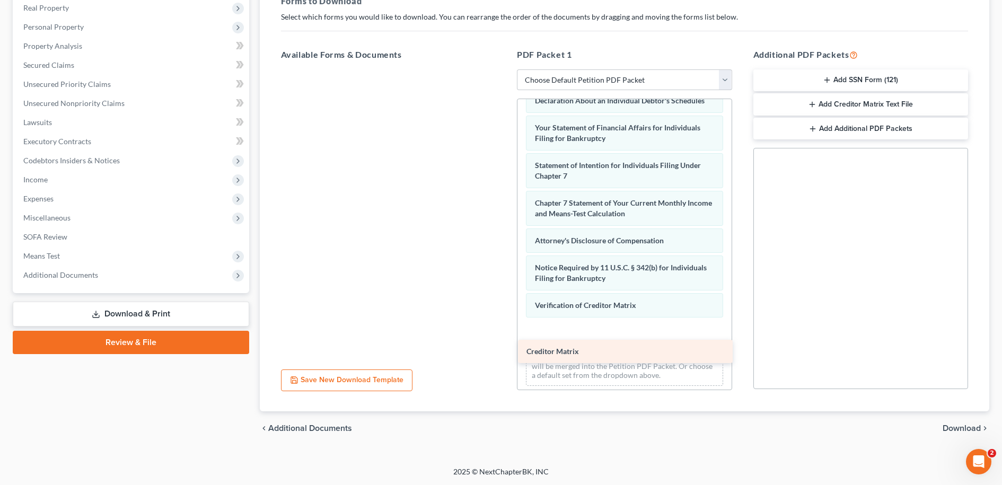
drag, startPoint x: 301, startPoint y: 81, endPoint x: 537, endPoint y: 349, distance: 357.8
click at [505, 69] on div "Creditor Matrix Creditor Matrix" at bounding box center [388, 69] width 232 height 0
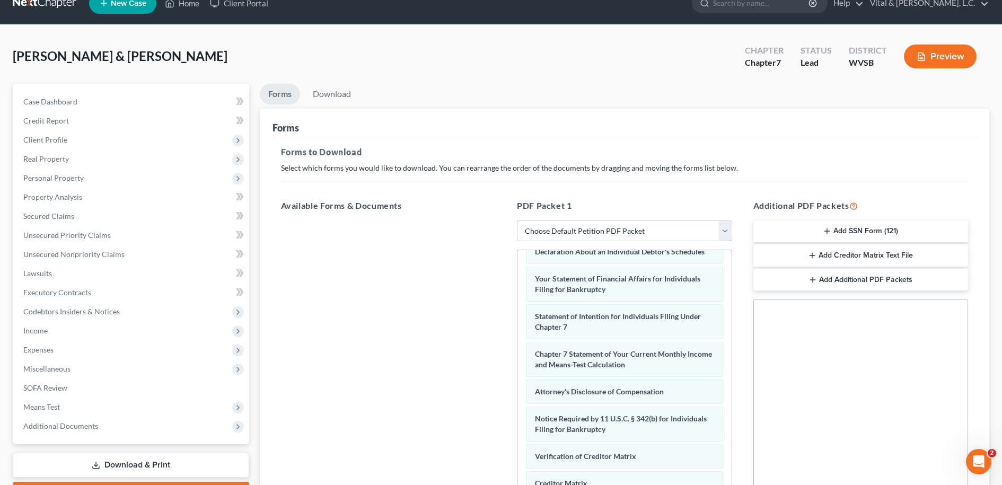
scroll to position [0, 0]
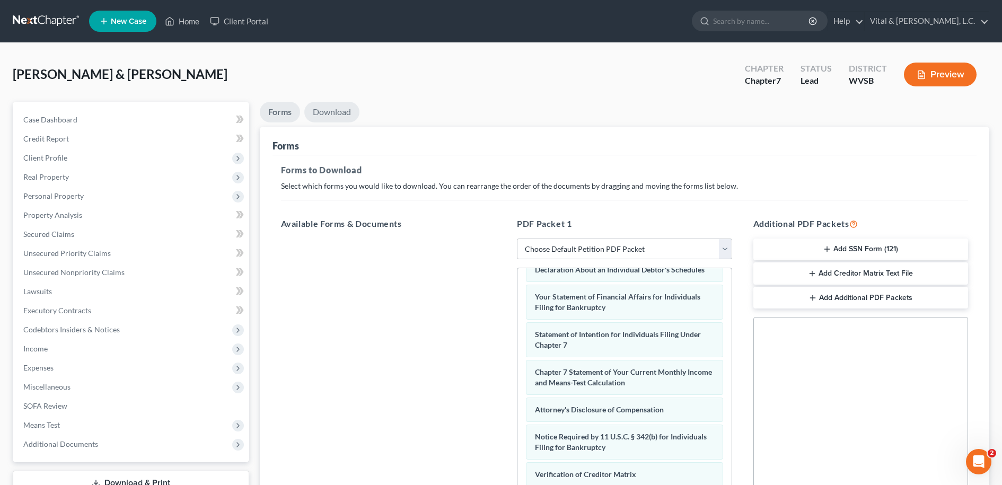
click at [326, 110] on link "Download" at bounding box center [331, 112] width 55 height 21
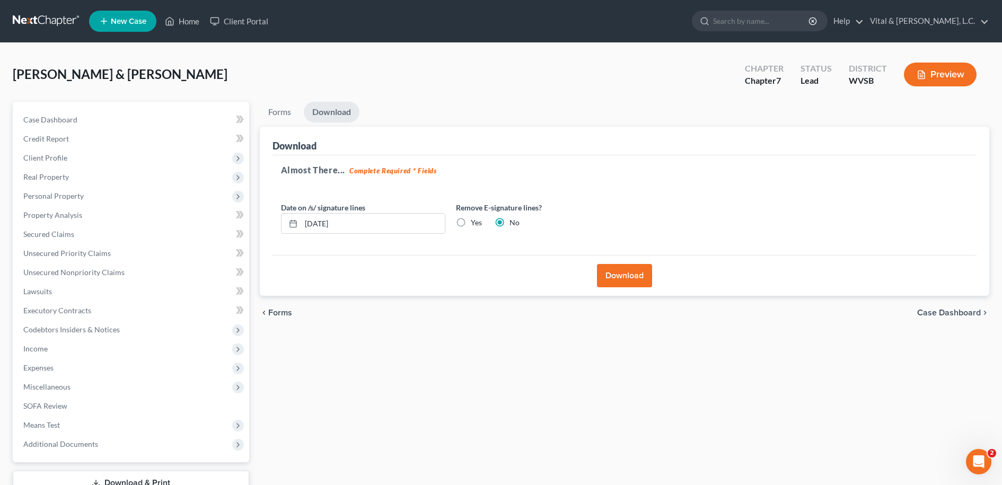
click at [471, 220] on label "Yes" at bounding box center [476, 222] width 11 height 11
click at [475, 220] on input "Yes" at bounding box center [478, 220] width 7 height 7
radio input "true"
radio input "false"
click at [357, 223] on input "[DATE]" at bounding box center [373, 224] width 144 height 20
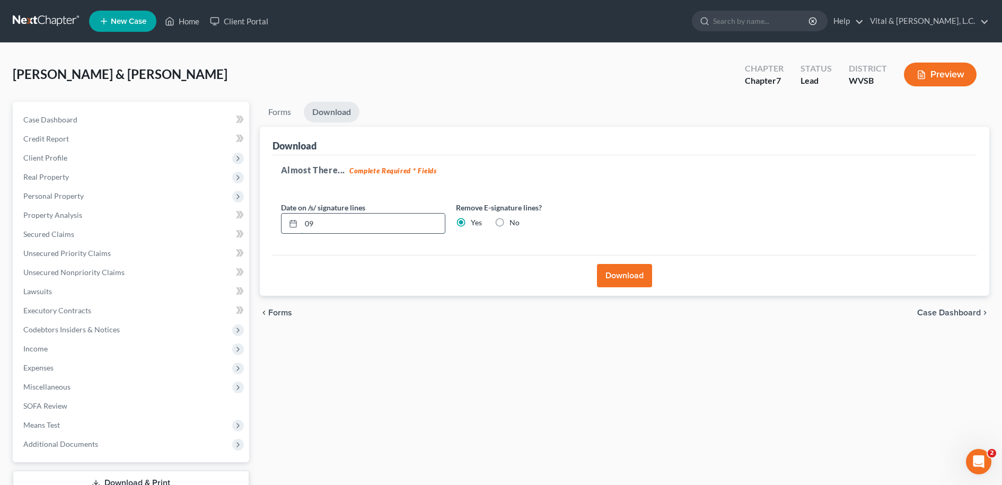
type input "0"
click at [621, 278] on button "Download" at bounding box center [624, 275] width 55 height 23
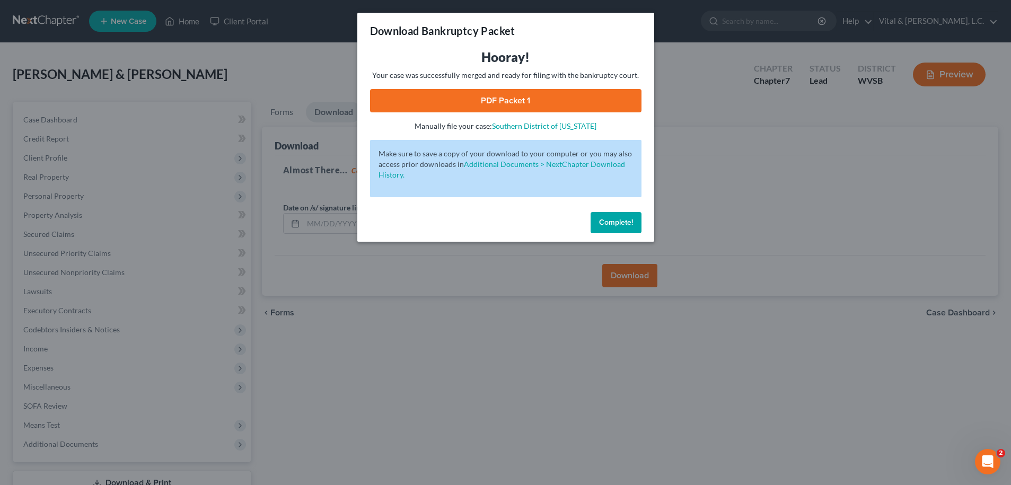
click at [493, 100] on link "PDF Packet 1" at bounding box center [505, 100] width 271 height 23
click at [610, 222] on span "Complete!" at bounding box center [616, 222] width 34 height 9
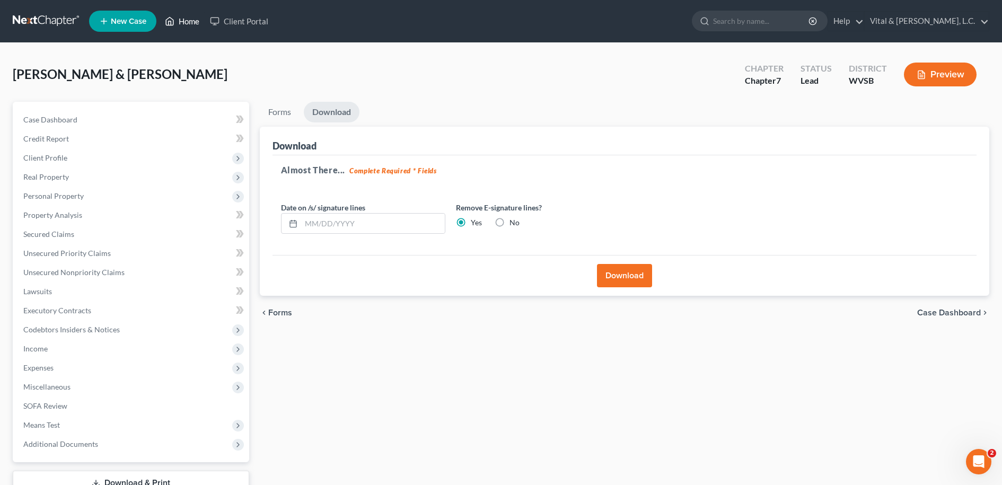
click at [186, 19] on link "Home" at bounding box center [182, 21] width 45 height 19
